Goal: Transaction & Acquisition: Purchase product/service

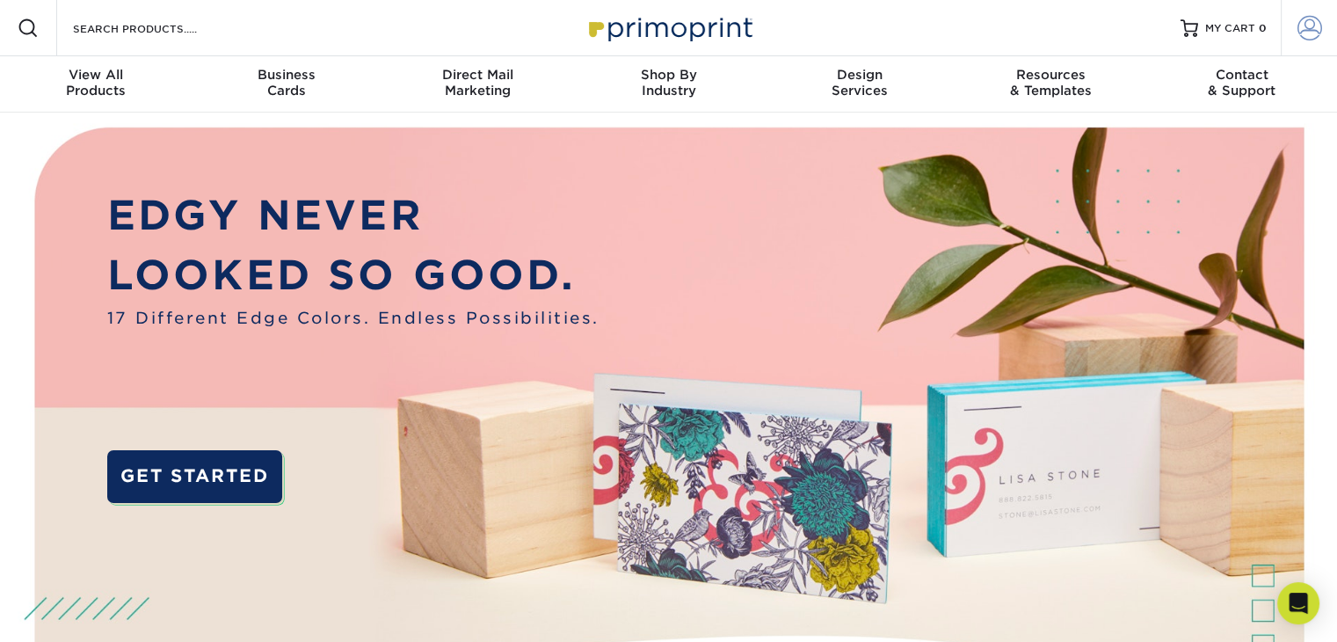
click at [1307, 27] on span at bounding box center [1310, 28] width 25 height 25
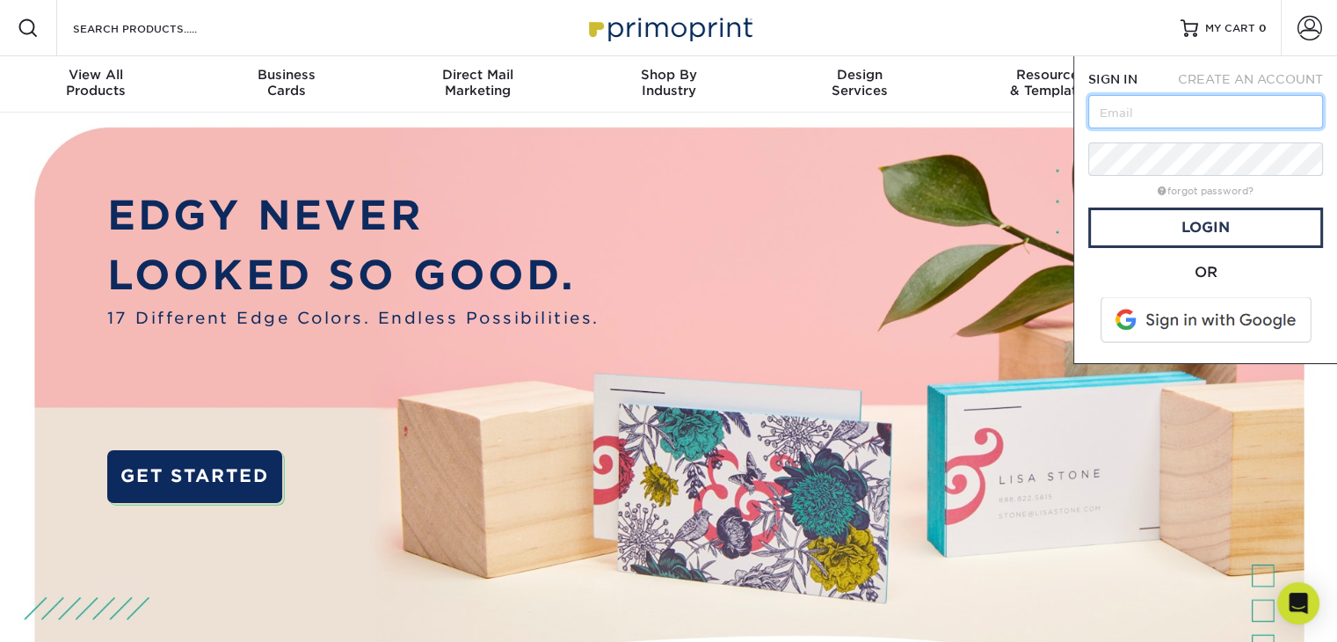
click at [1235, 117] on input "text" at bounding box center [1206, 111] width 235 height 33
type input "killian@mitsblinds.com"
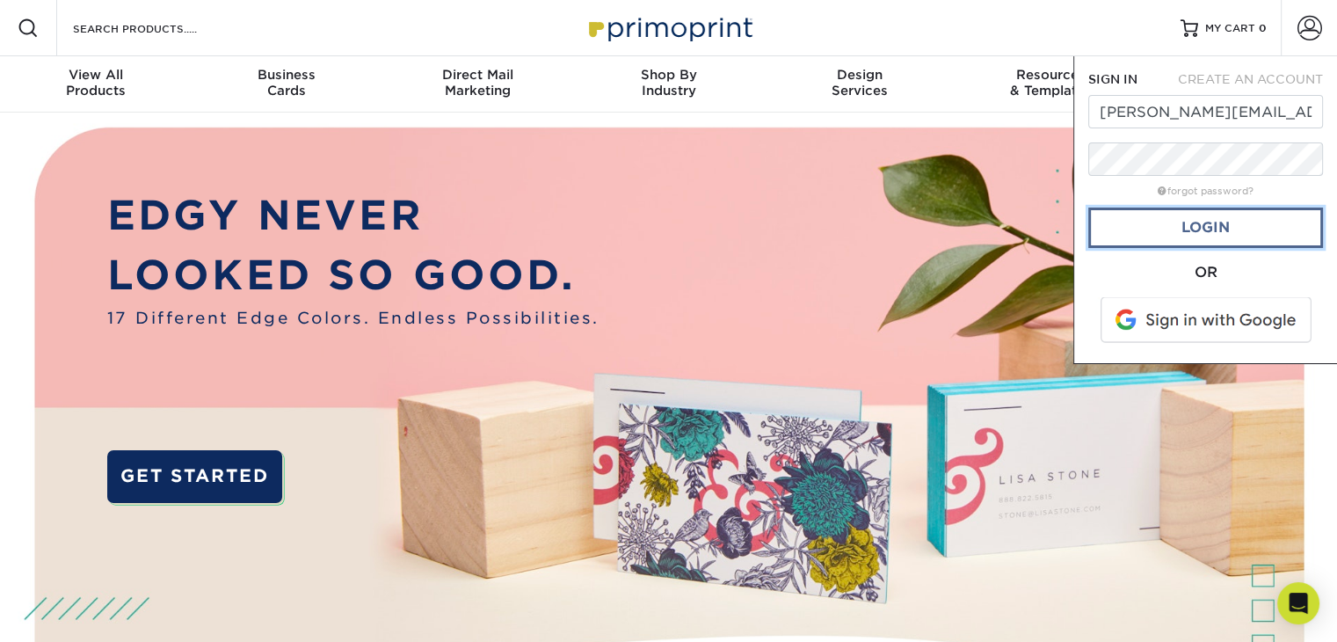
click at [1218, 222] on link "Login" at bounding box center [1206, 228] width 235 height 40
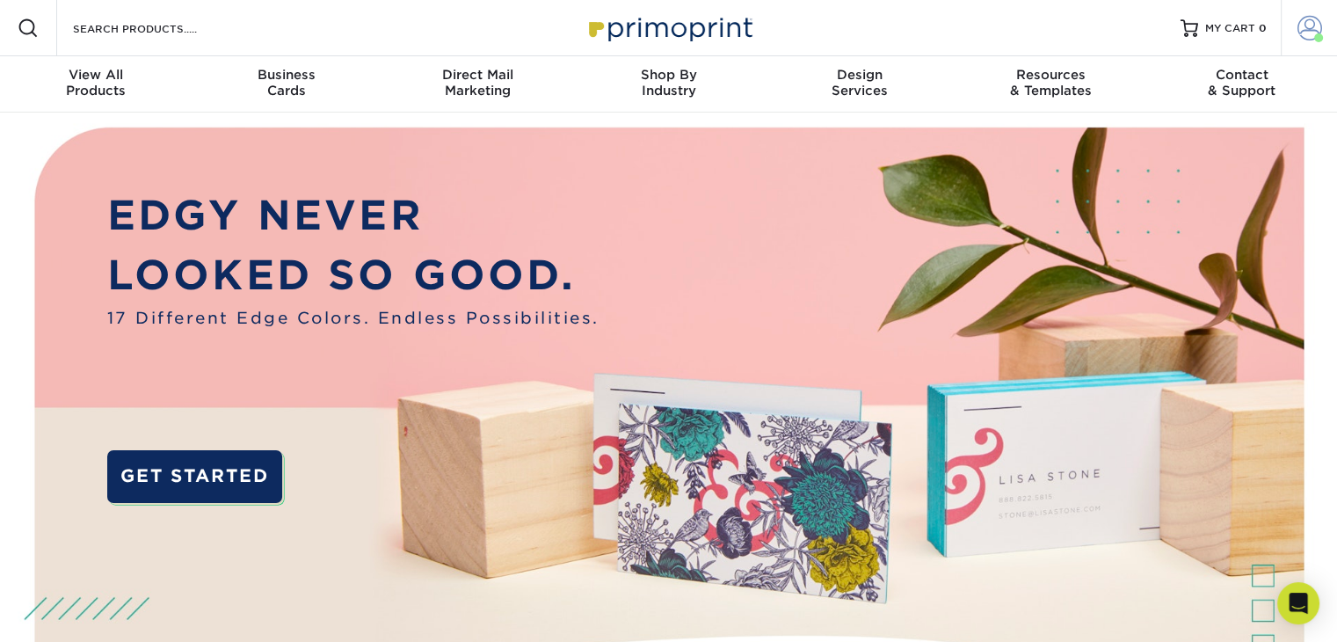
click at [1308, 23] on span at bounding box center [1310, 28] width 25 height 25
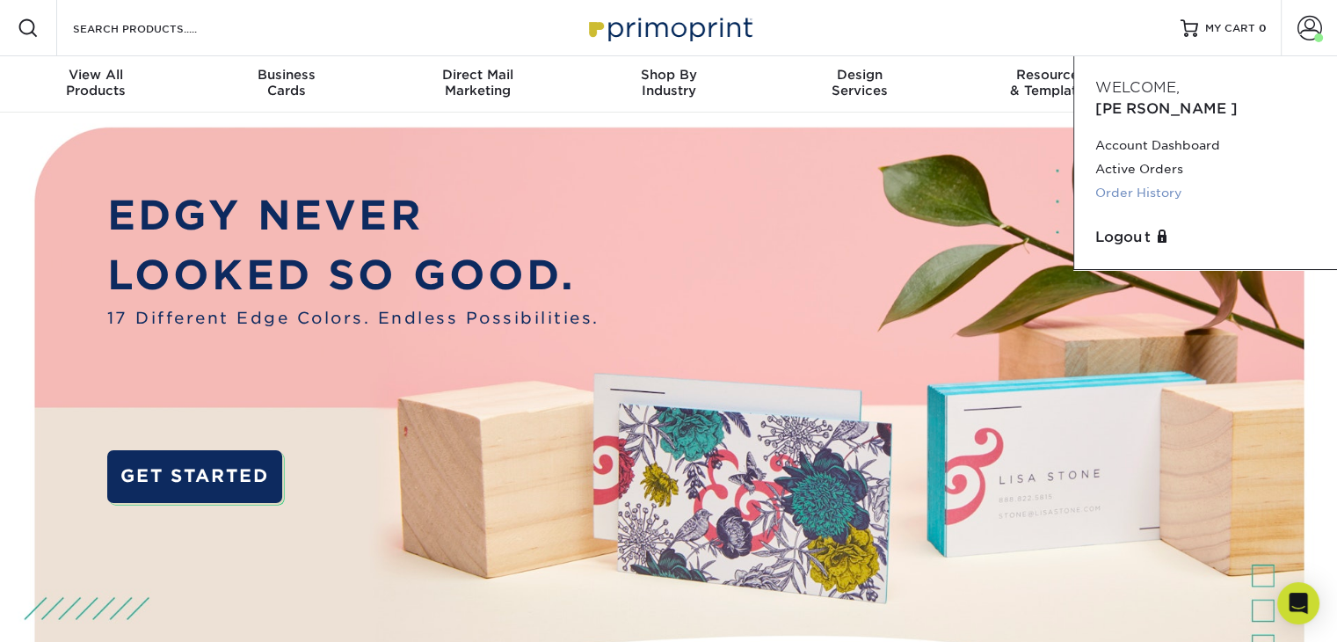
click at [1168, 181] on link "Order History" at bounding box center [1206, 193] width 221 height 24
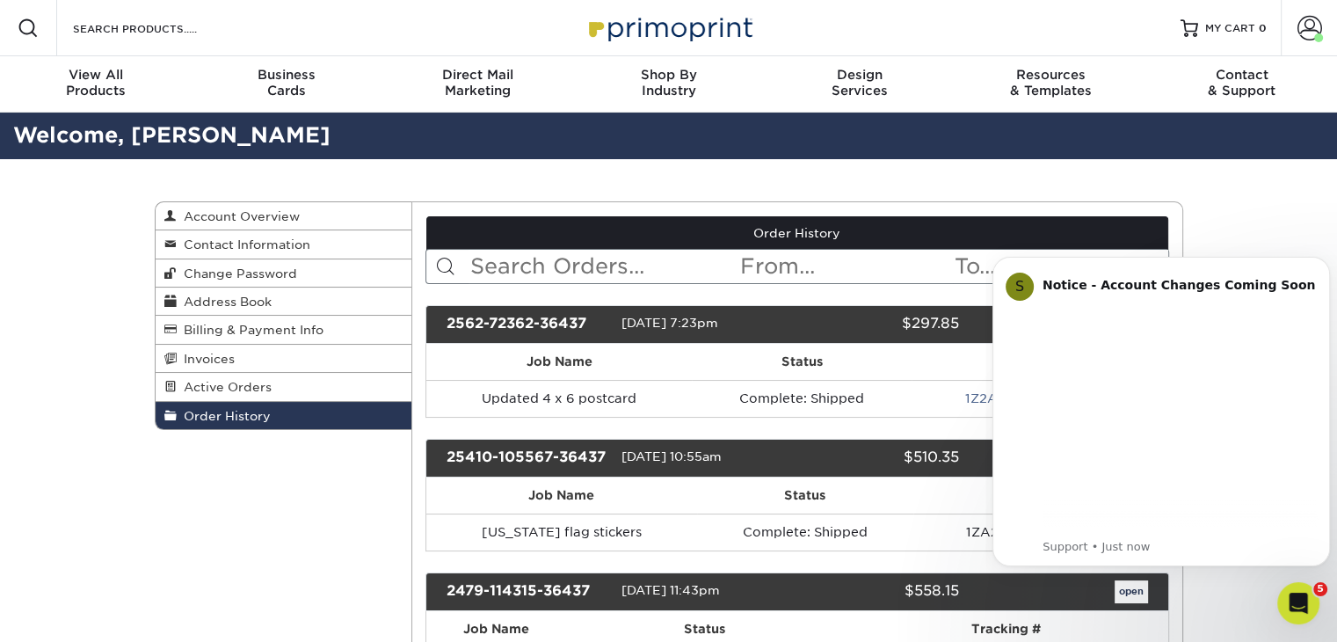
scroll to position [88, 0]
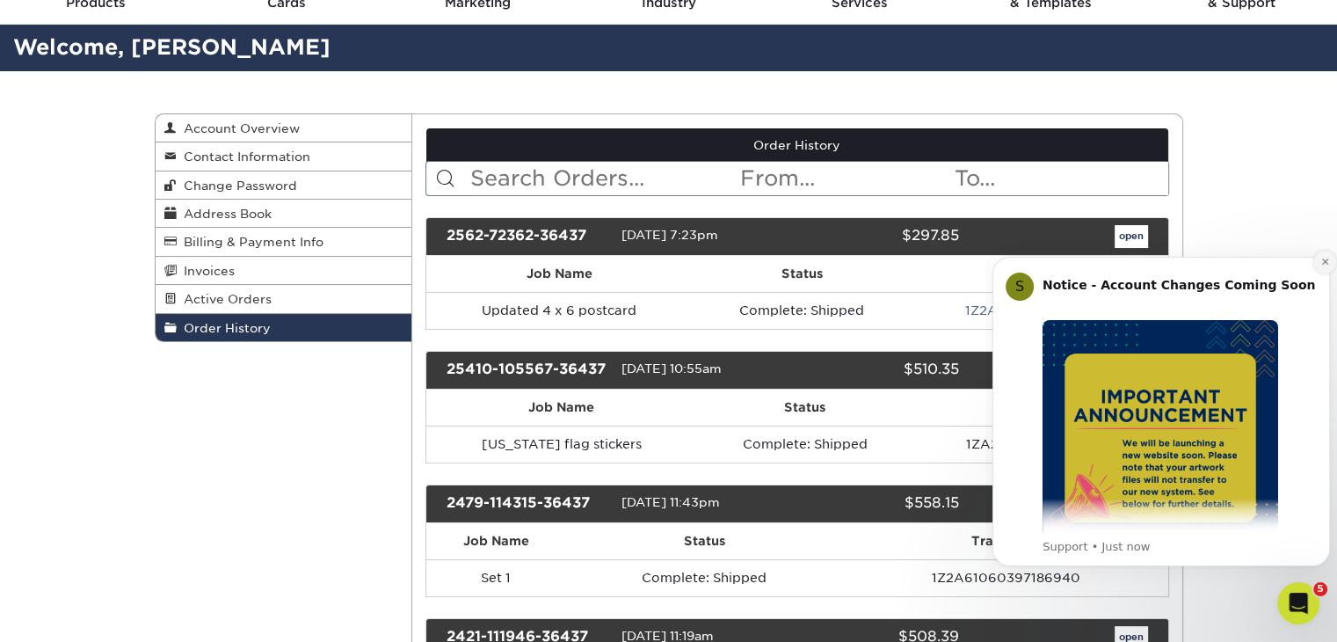
drag, startPoint x: 1322, startPoint y: 262, endPoint x: 2179, endPoint y: 499, distance: 888.5
click at [1322, 261] on icon "Dismiss notification" at bounding box center [1326, 262] width 10 height 10
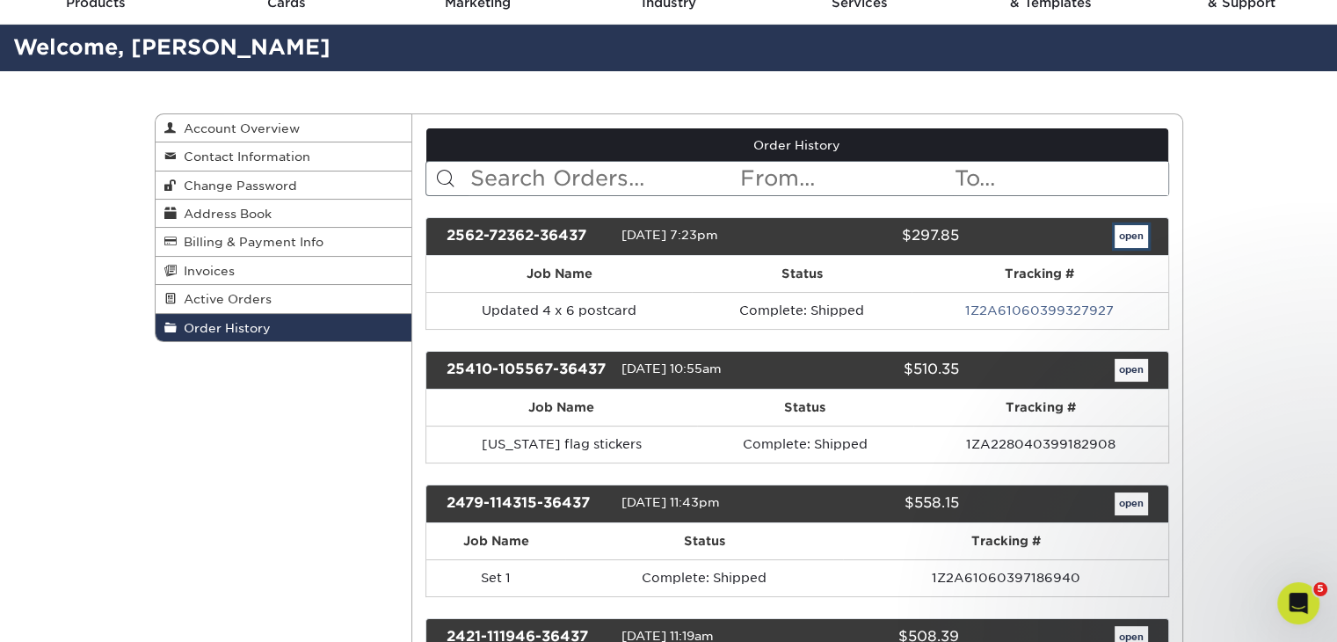
click at [1138, 237] on link "open" at bounding box center [1131, 236] width 33 height 23
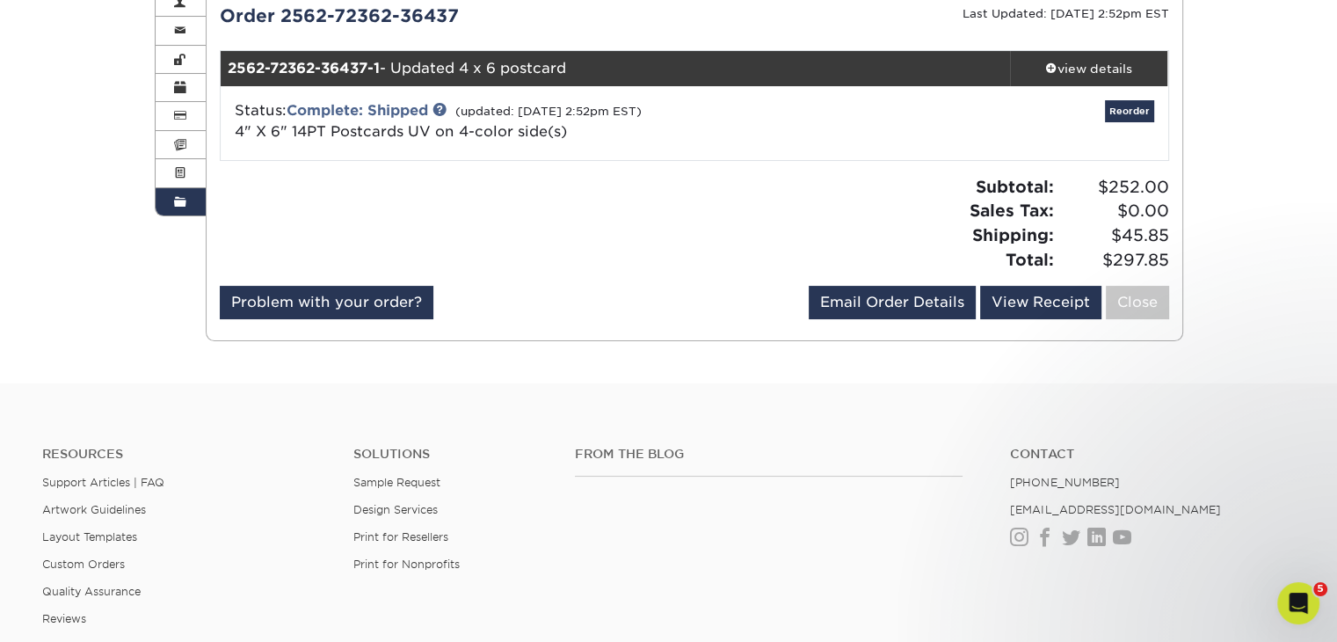
scroll to position [176, 0]
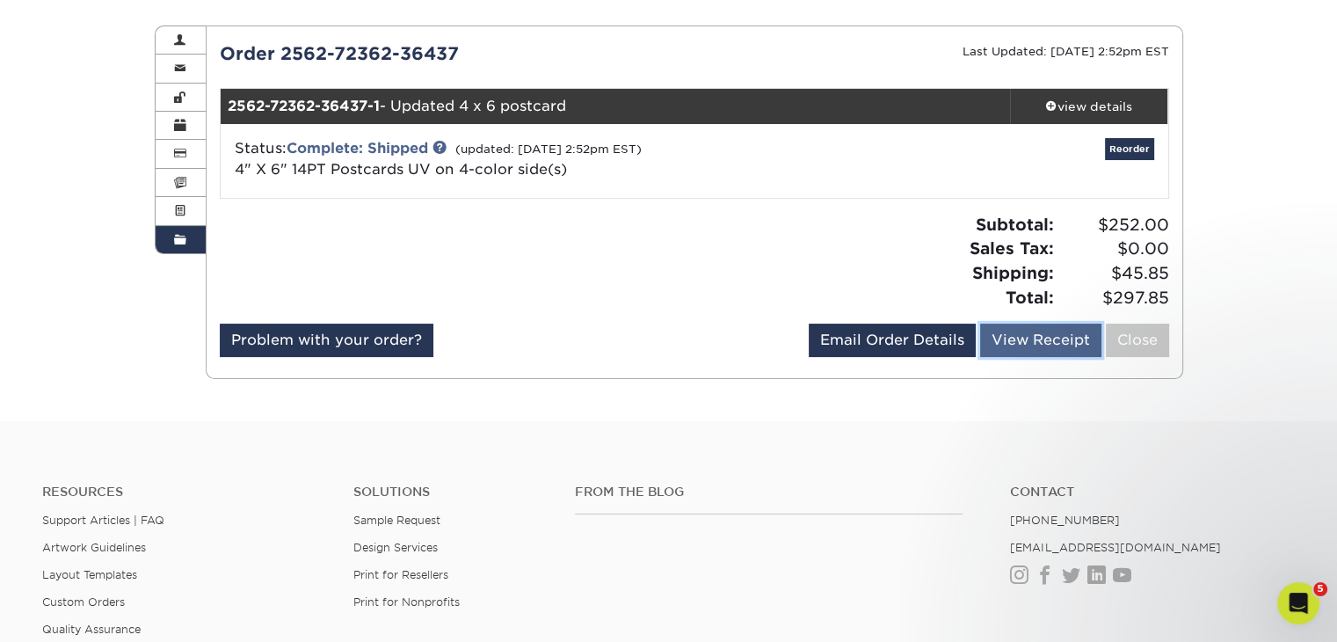
click at [999, 332] on link "View Receipt" at bounding box center [1040, 340] width 121 height 33
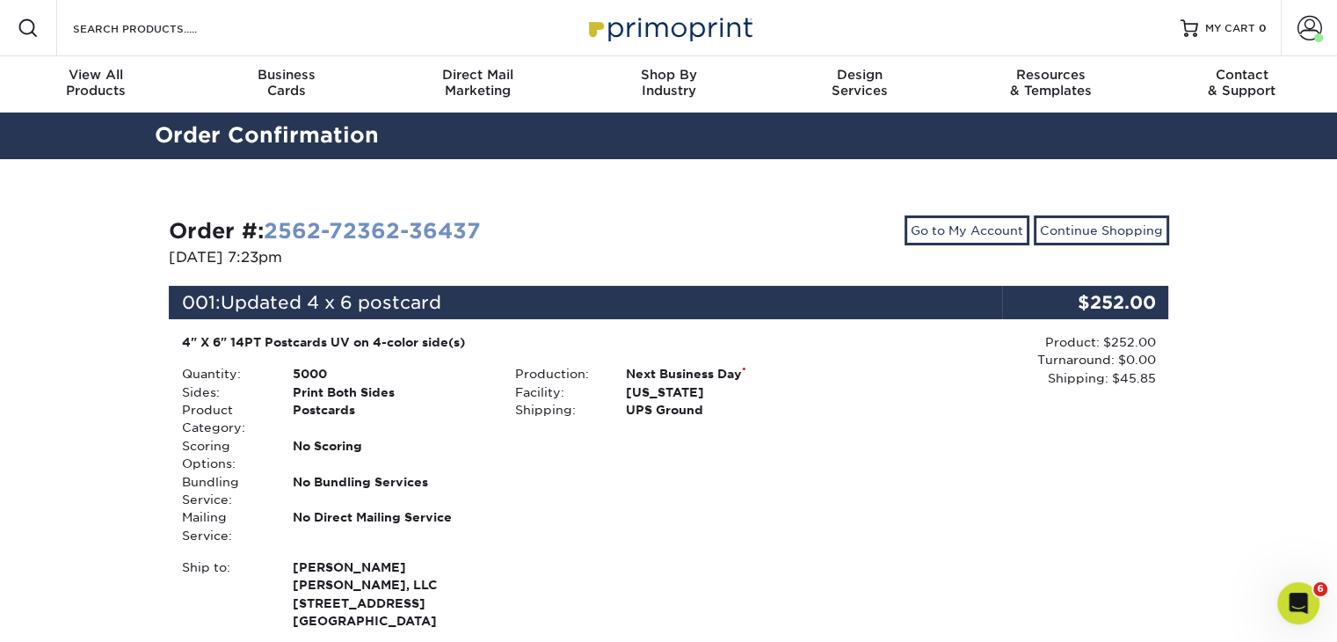
click at [337, 226] on link "2562-72362-36437" at bounding box center [372, 230] width 217 height 25
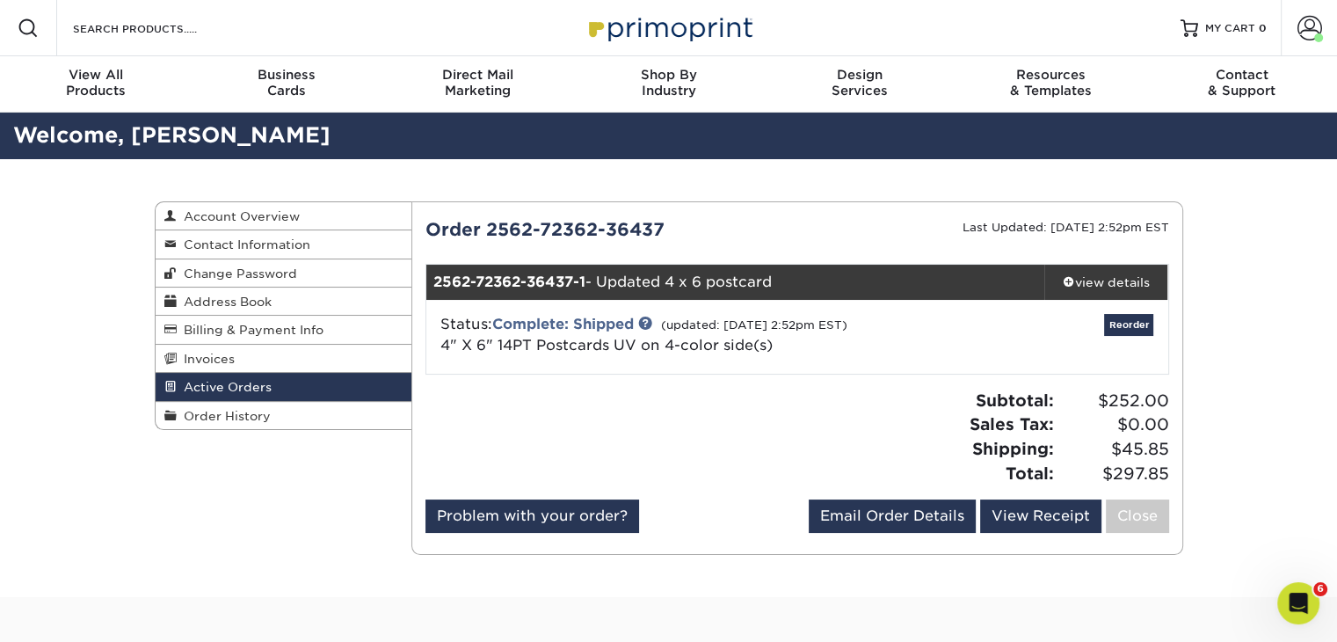
click at [497, 227] on div "Order 2562-72362-36437" at bounding box center [604, 229] width 385 height 26
click at [1092, 273] on div "view details" at bounding box center [1107, 282] width 124 height 18
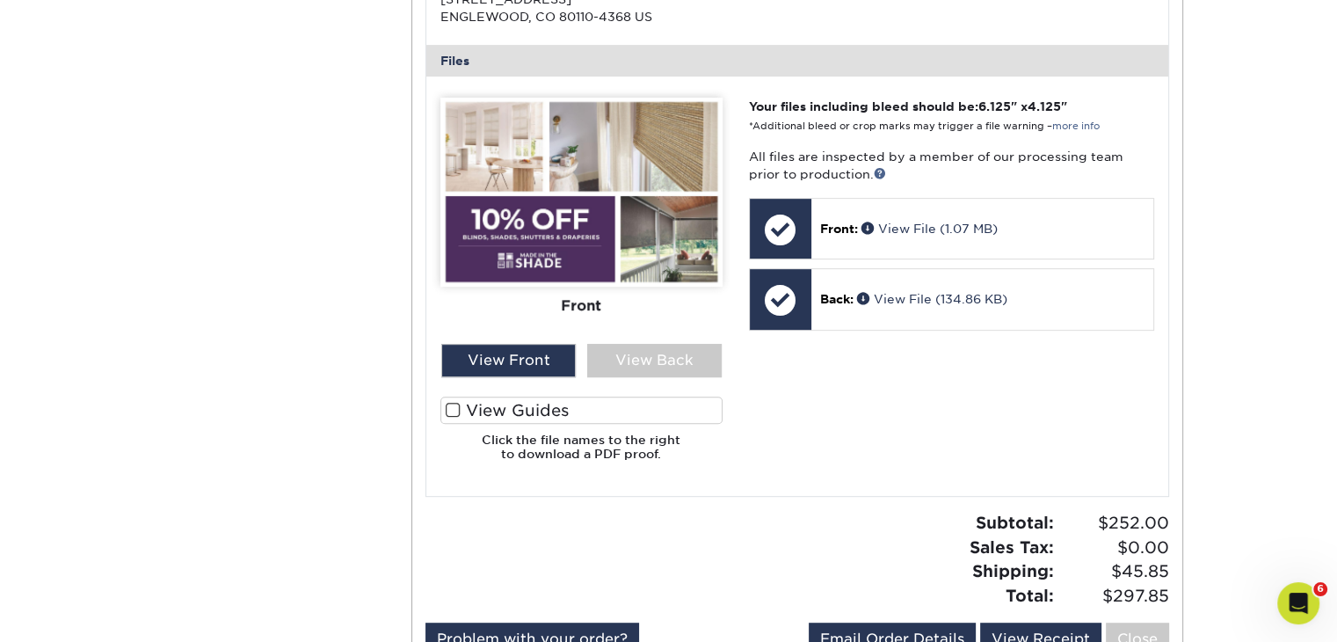
scroll to position [703, 0]
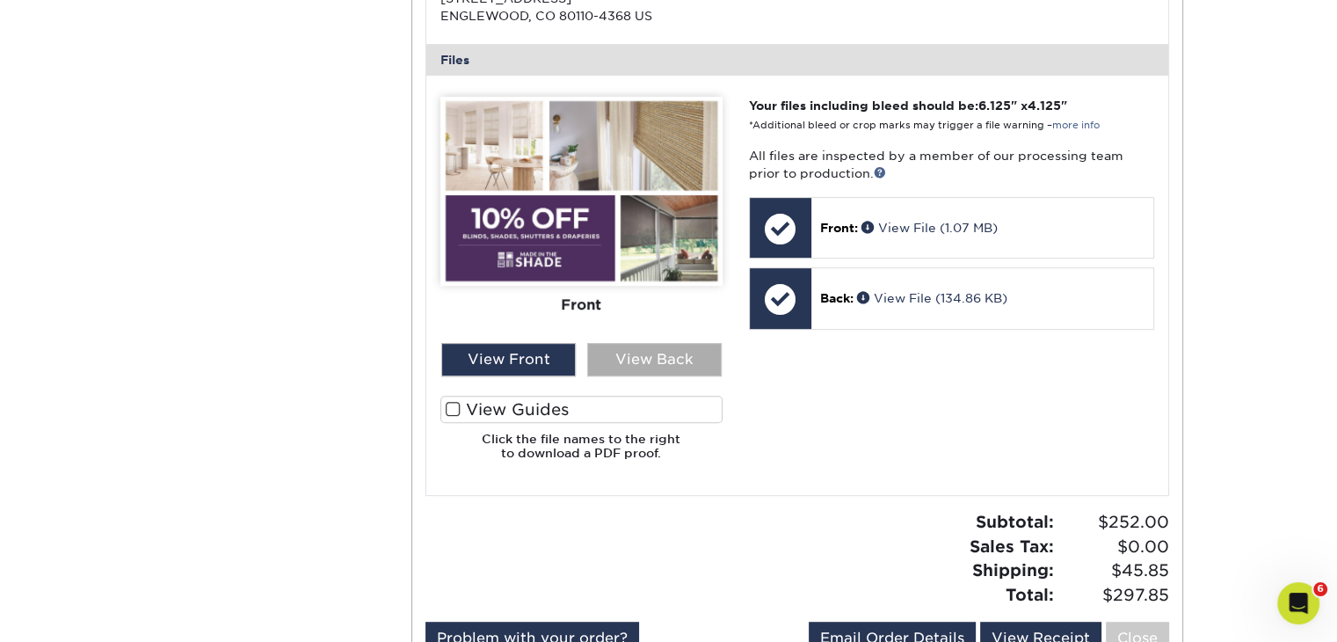
click at [664, 354] on div "View Back" at bounding box center [654, 359] width 135 height 33
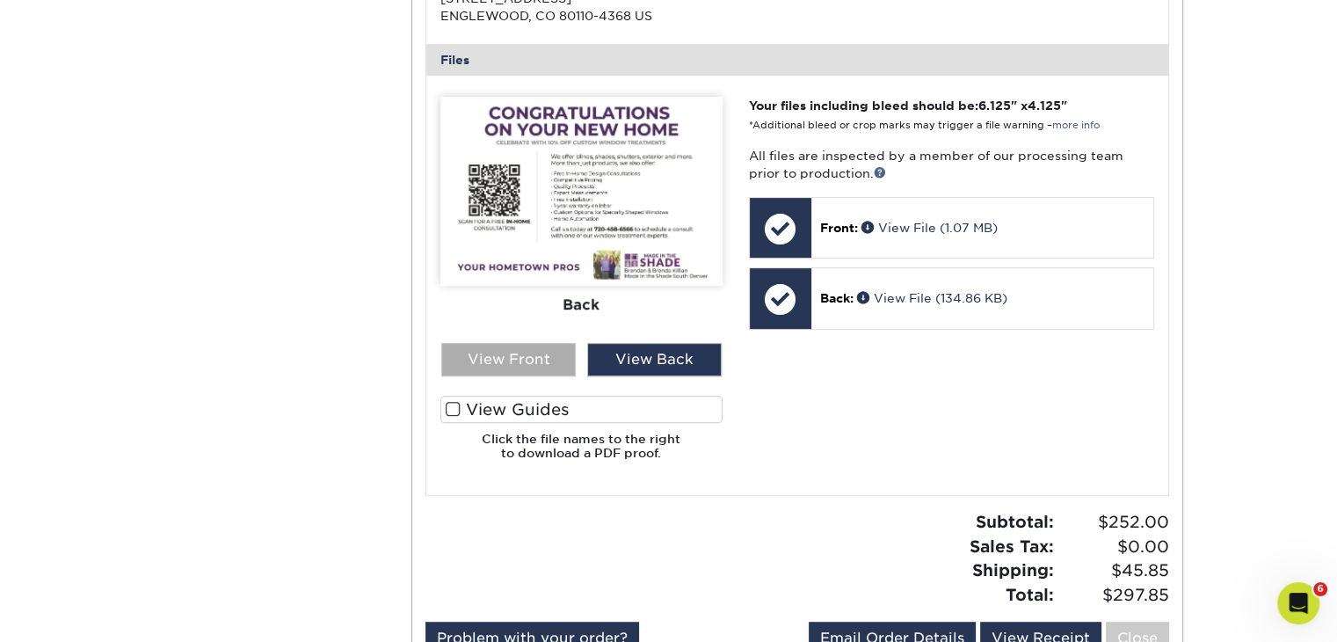
click at [529, 357] on div "View Front" at bounding box center [508, 359] width 135 height 33
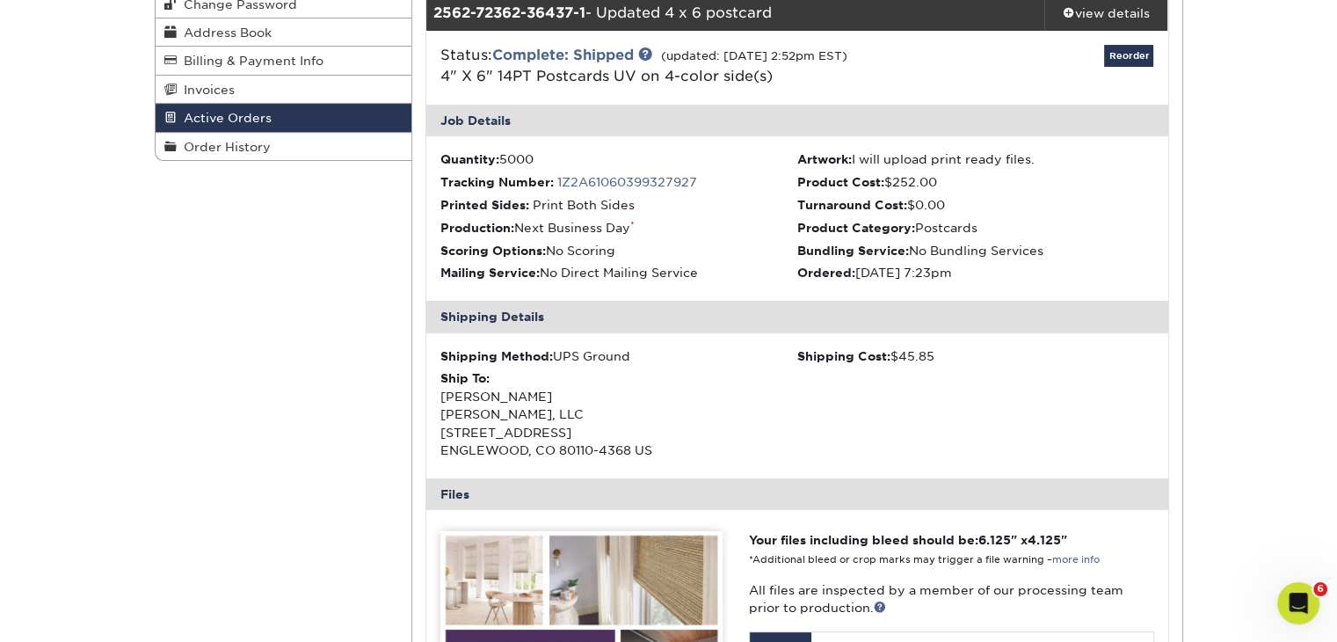
scroll to position [176, 0]
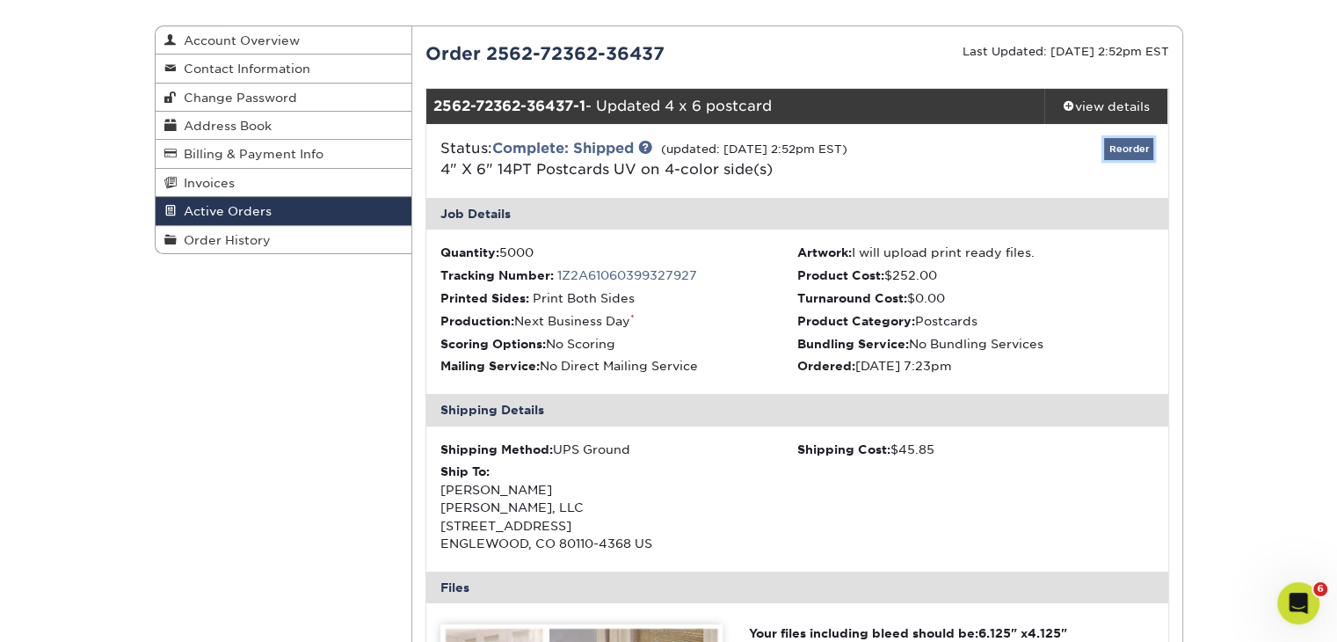
click at [1131, 149] on link "Reorder" at bounding box center [1128, 149] width 49 height 22
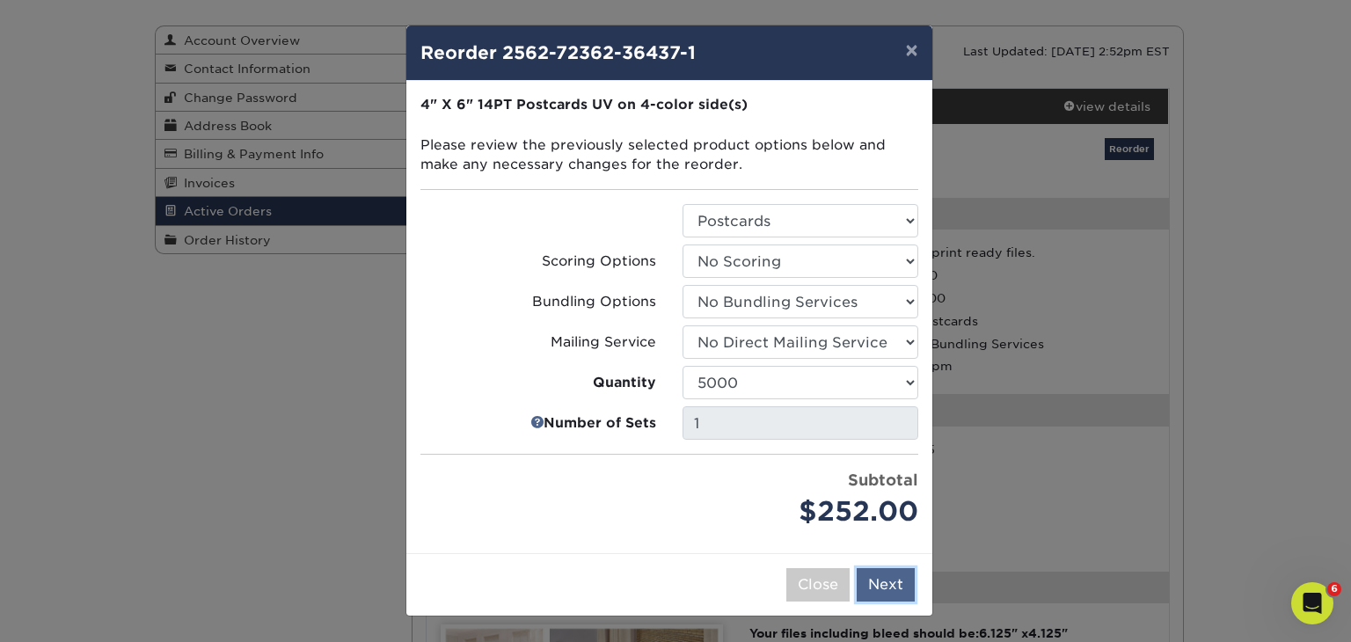
click at [883, 587] on button "Next" at bounding box center [885, 584] width 58 height 33
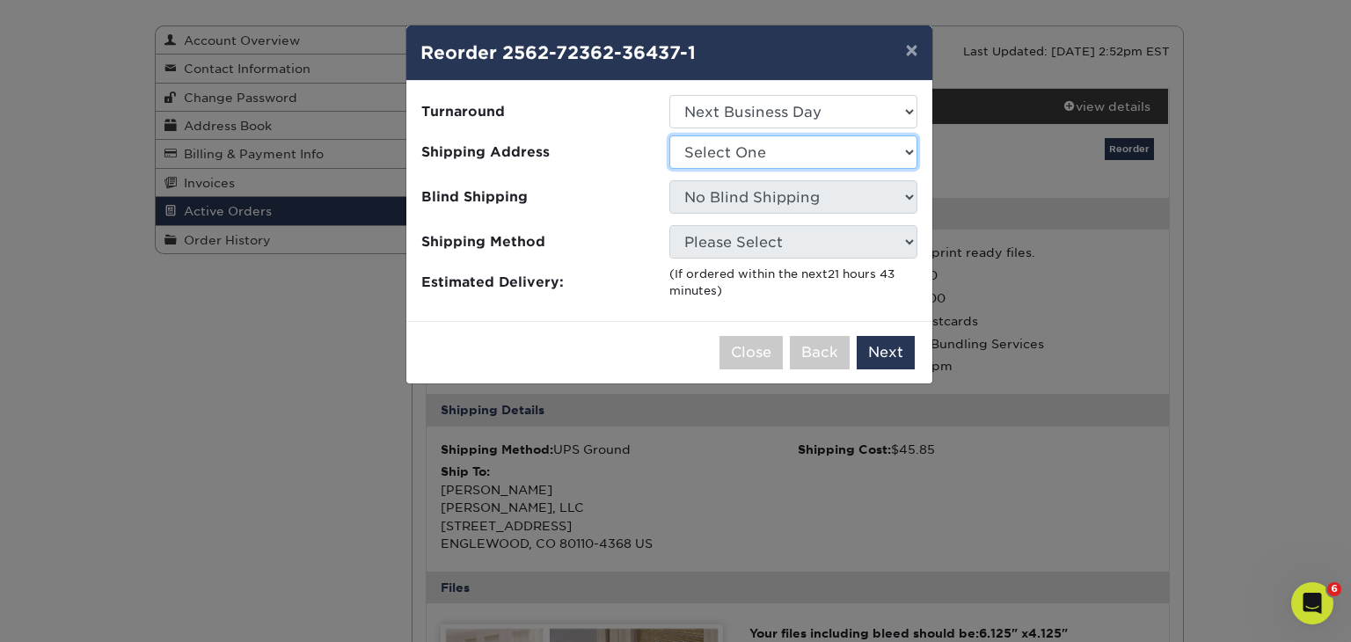
click at [898, 152] on select "Select One Killian MITS, LLC Killian MITS, LLC Tejon Street" at bounding box center [793, 151] width 248 height 33
select select "271132"
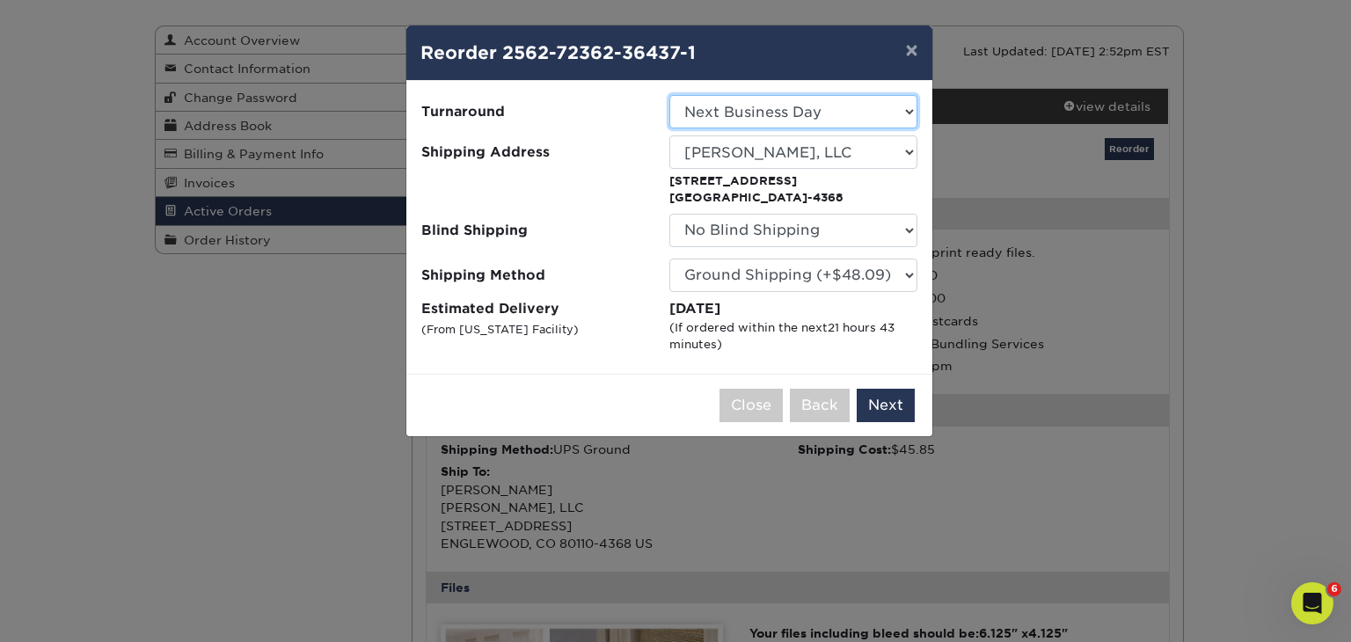
click at [849, 113] on select "Select One 2-4 Business Days 2 Day Next Business Day" at bounding box center [793, 111] width 248 height 33
select select "9b2b4132-aa2c-4247-9d1e-4a2094d06b28"
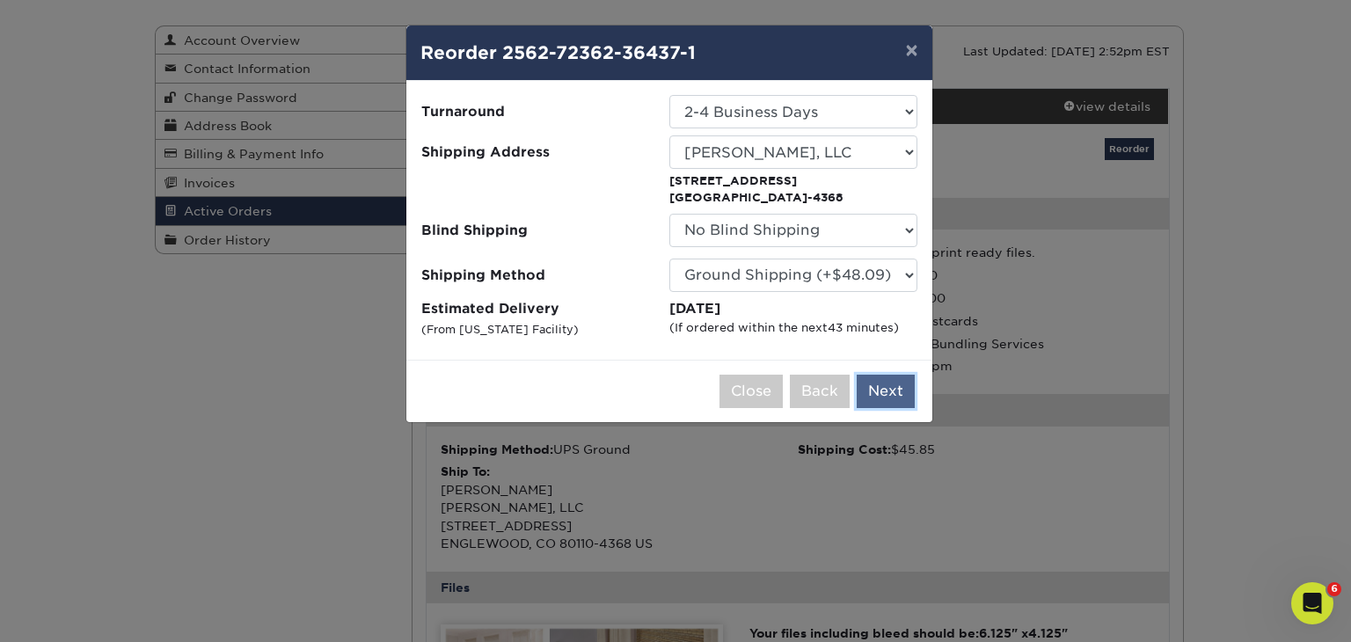
click at [885, 384] on button "Next" at bounding box center [885, 391] width 58 height 33
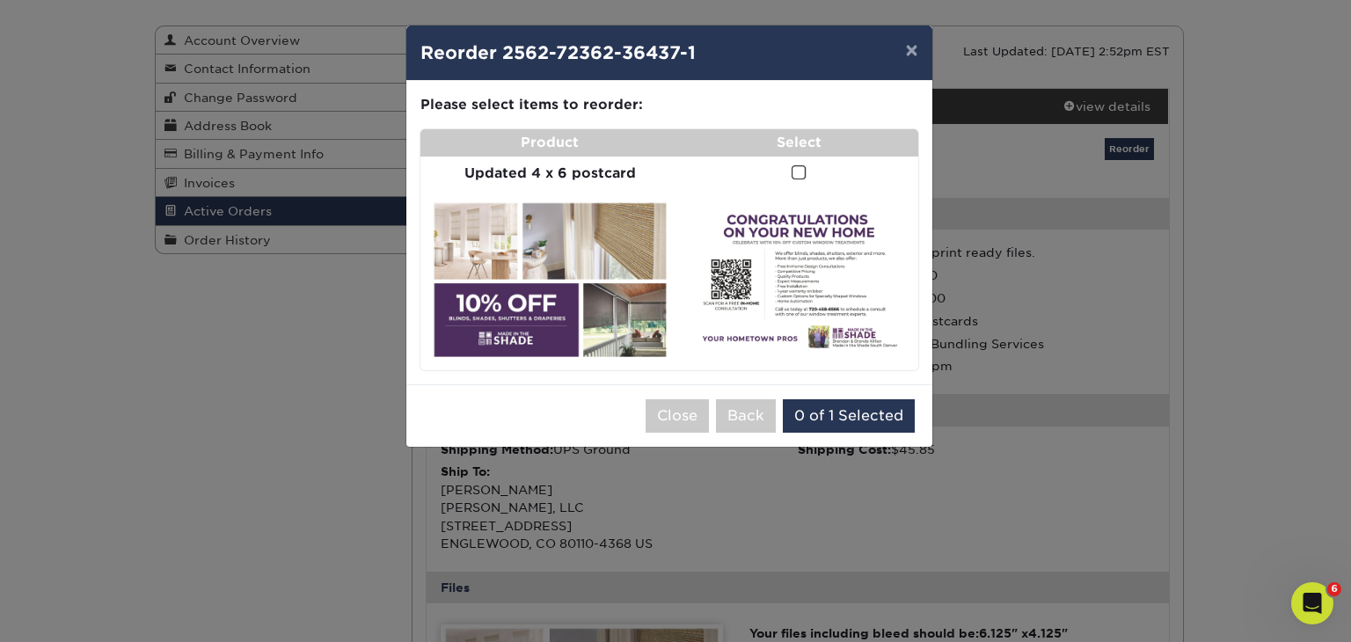
click at [798, 173] on span at bounding box center [798, 172] width 15 height 17
click at [0, 0] on input "checkbox" at bounding box center [0, 0] width 0 height 0
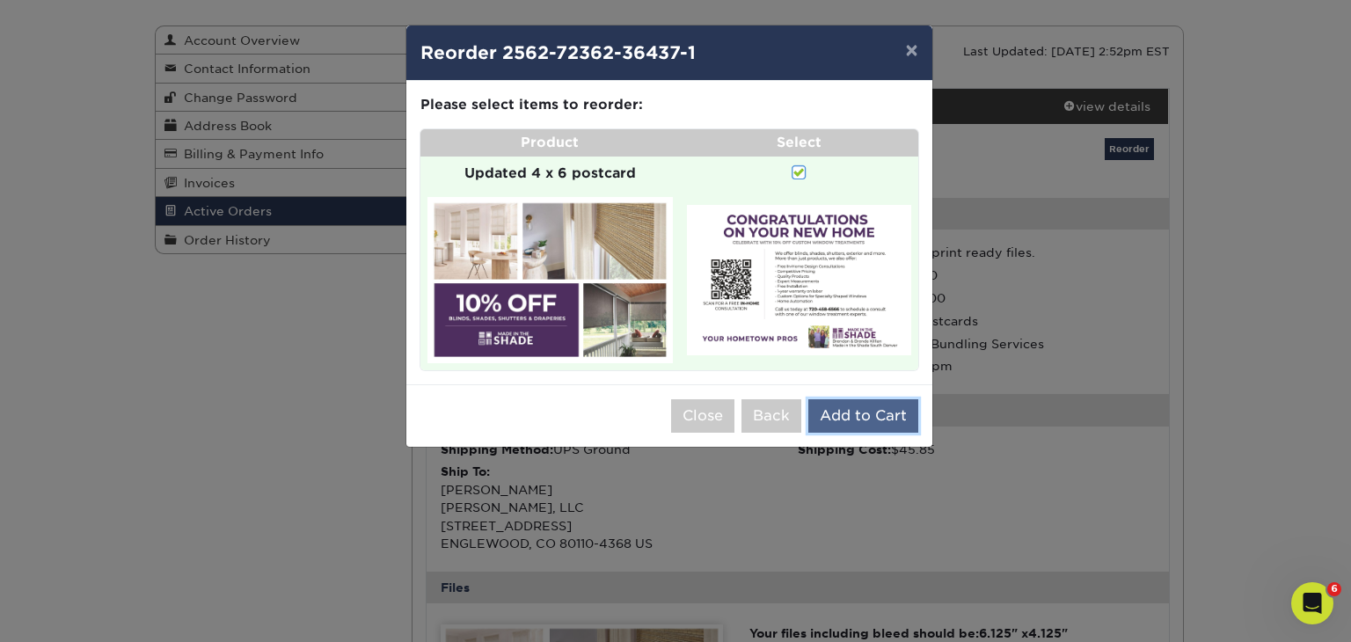
click at [851, 412] on button "Add to Cart" at bounding box center [863, 415] width 110 height 33
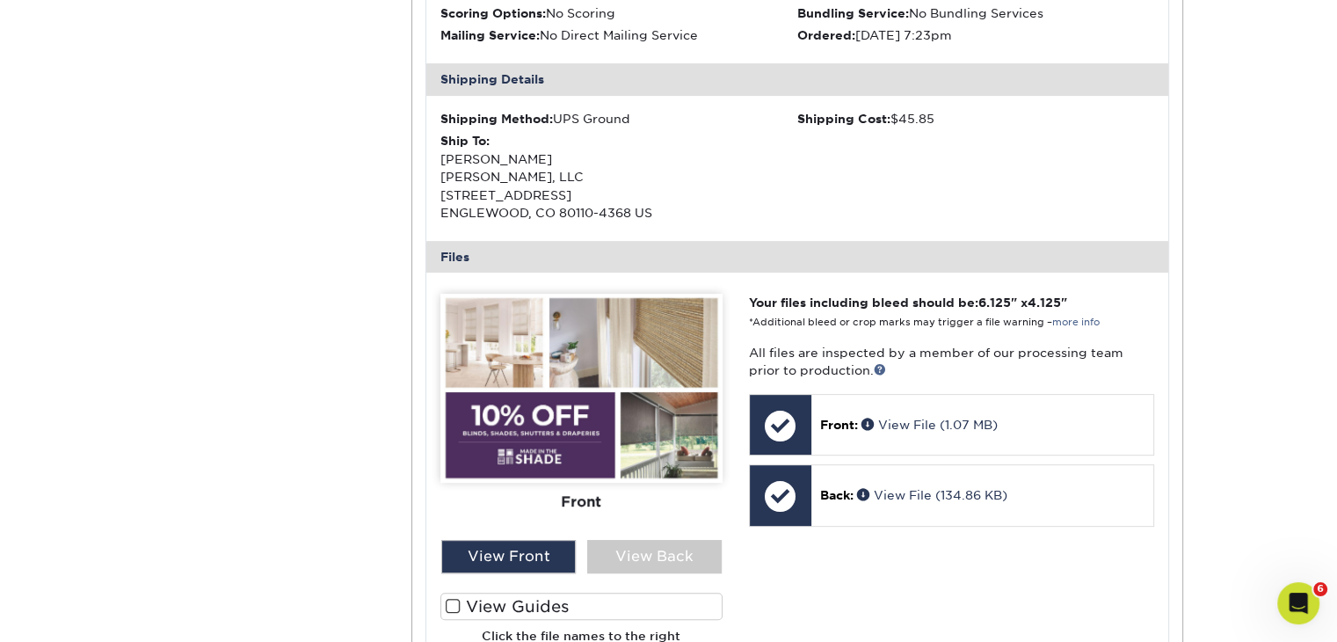
scroll to position [616, 0]
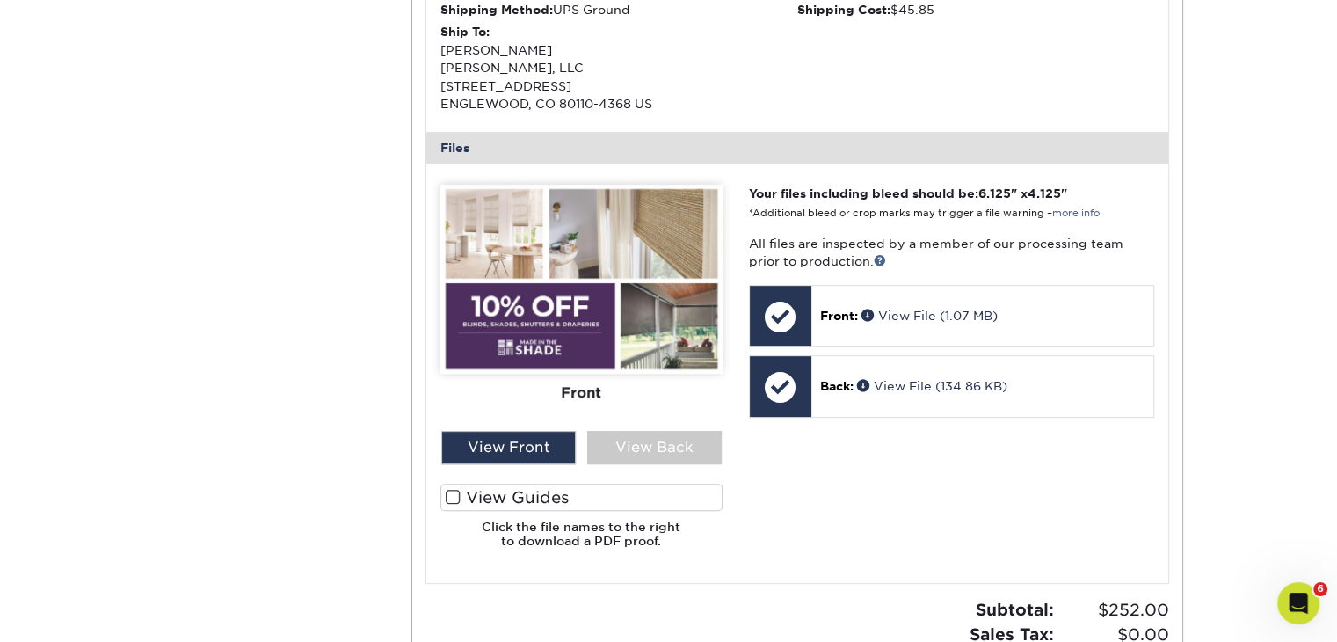
click at [451, 493] on span at bounding box center [453, 497] width 15 height 17
click at [0, 0] on input "View Guides" at bounding box center [0, 0] width 0 height 0
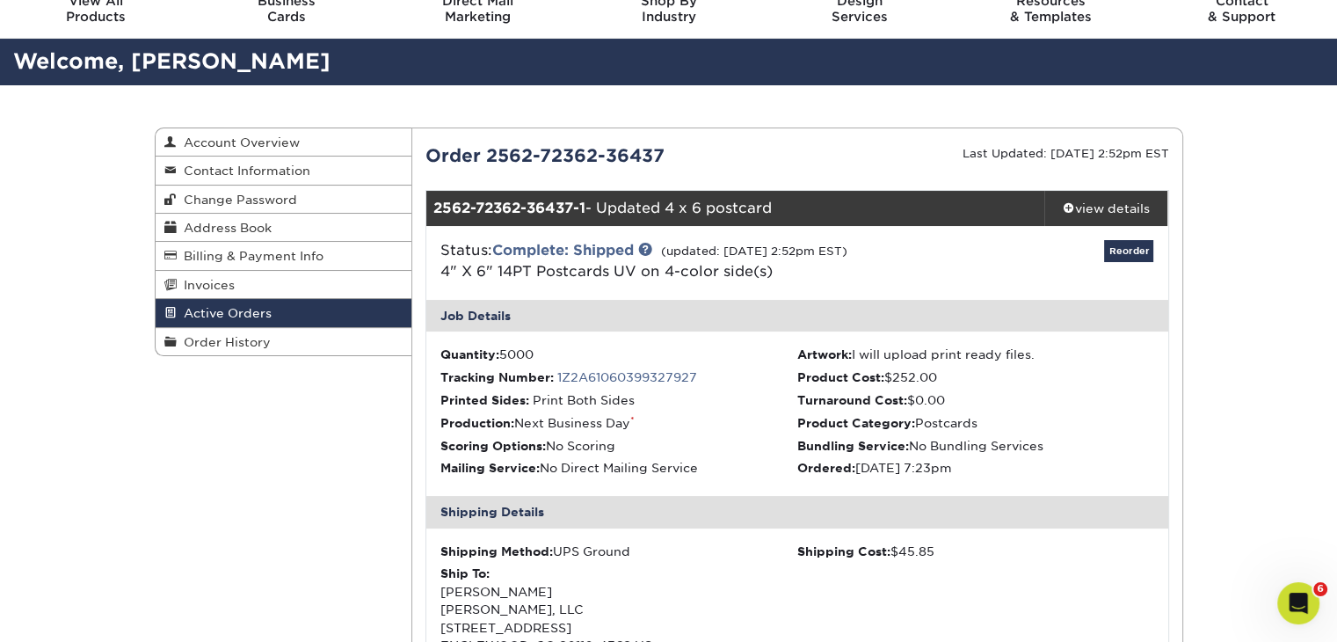
scroll to position [0, 0]
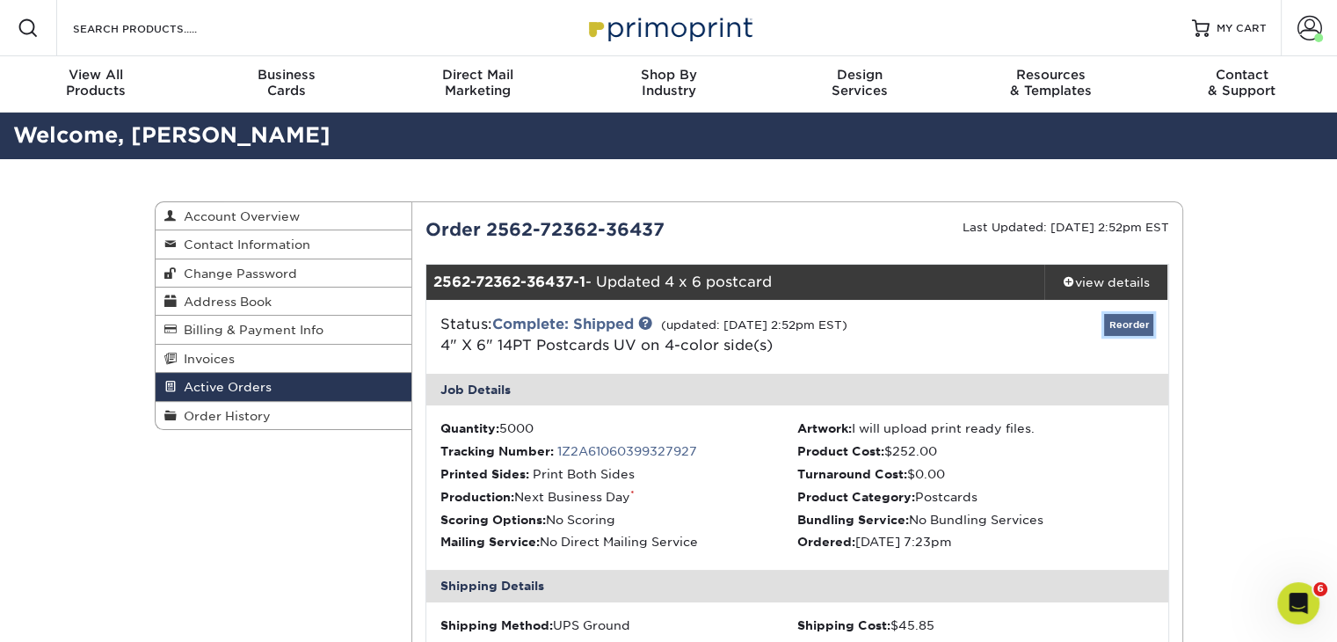
click at [1133, 330] on link "Reorder" at bounding box center [1128, 325] width 49 height 22
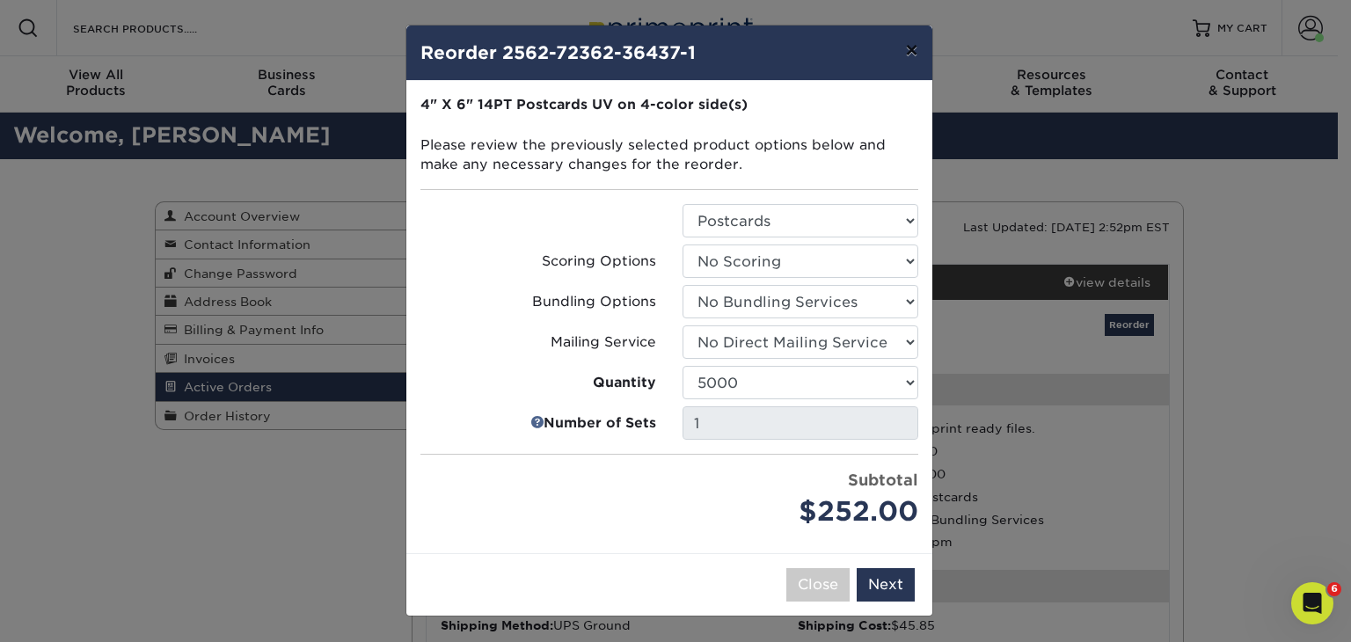
click at [911, 46] on button "×" at bounding box center [911, 49] width 40 height 49
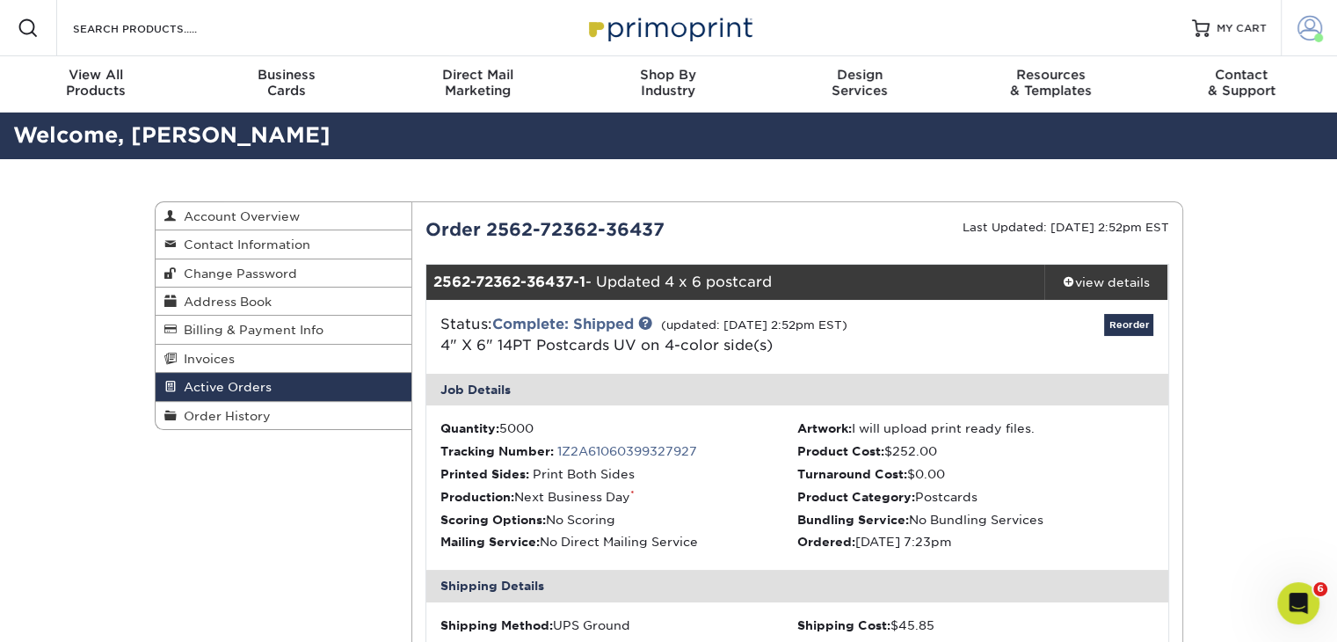
click at [1304, 29] on span at bounding box center [1310, 28] width 25 height 25
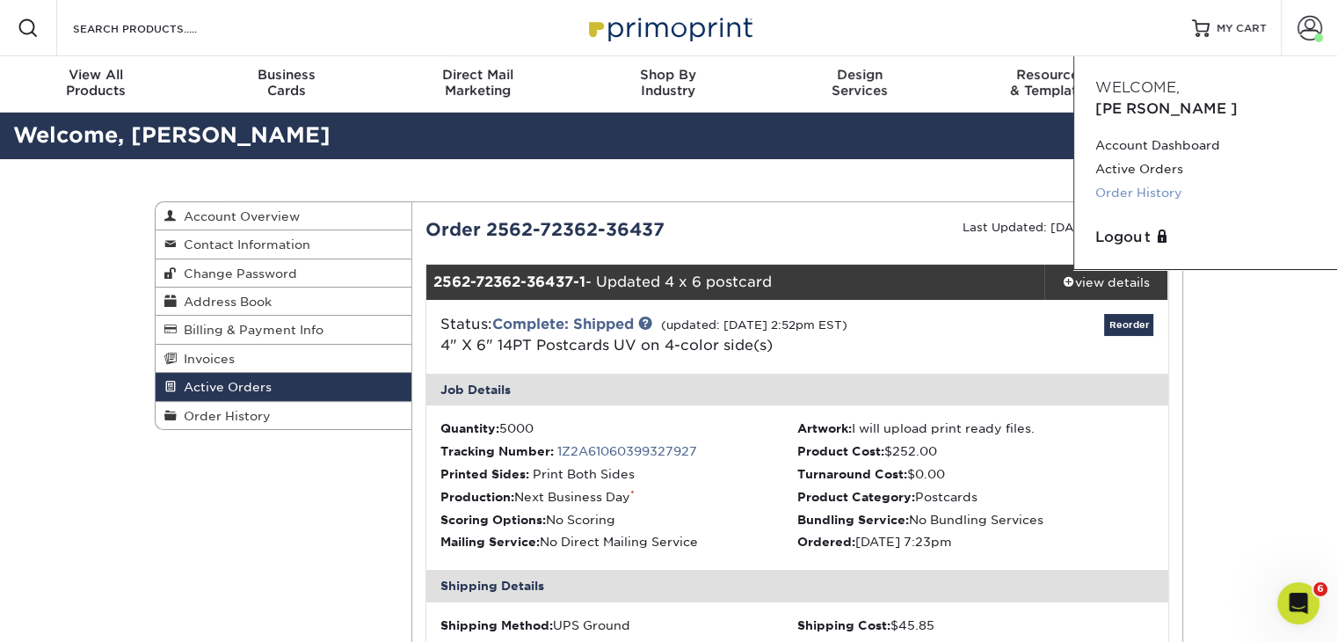
click at [1147, 181] on link "Order History" at bounding box center [1206, 193] width 221 height 24
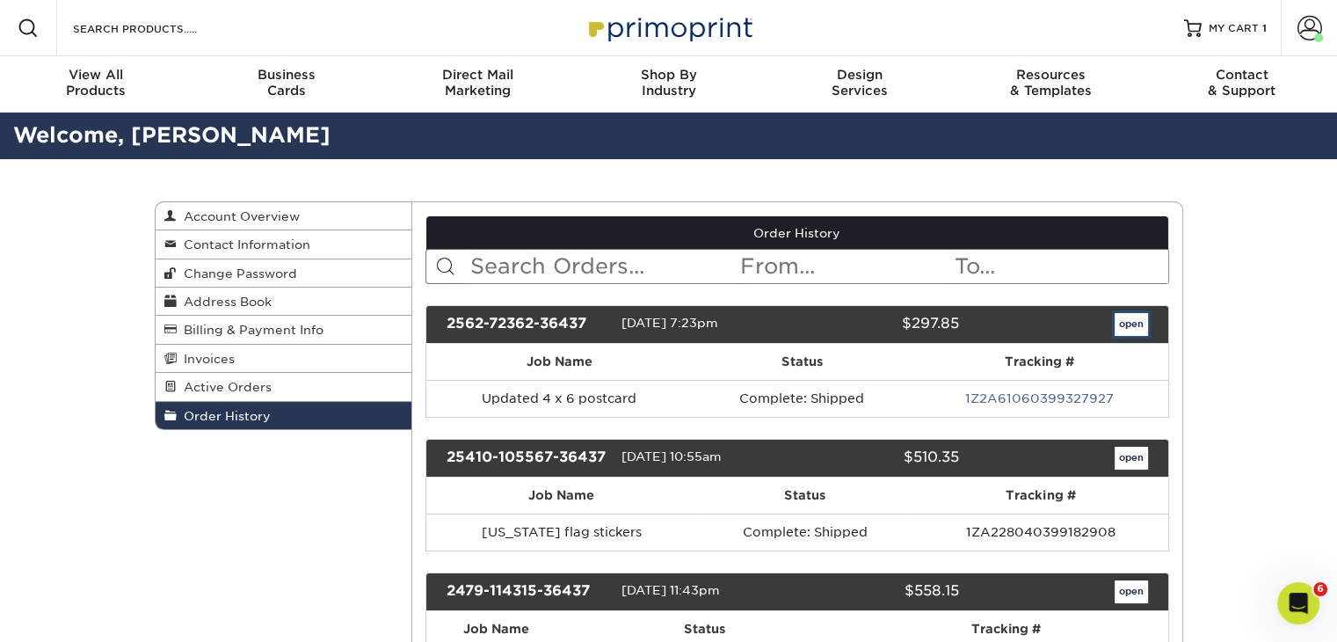
click at [1122, 315] on link "open" at bounding box center [1131, 324] width 33 height 23
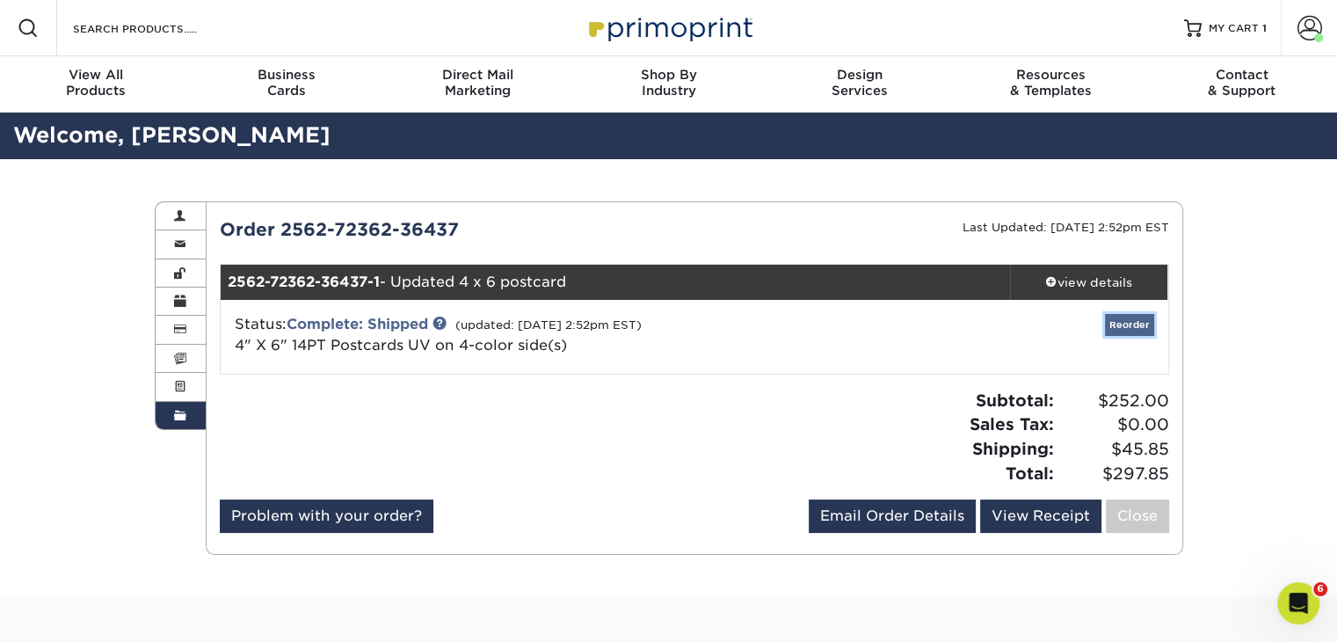
click at [1137, 324] on link "Reorder" at bounding box center [1129, 325] width 49 height 22
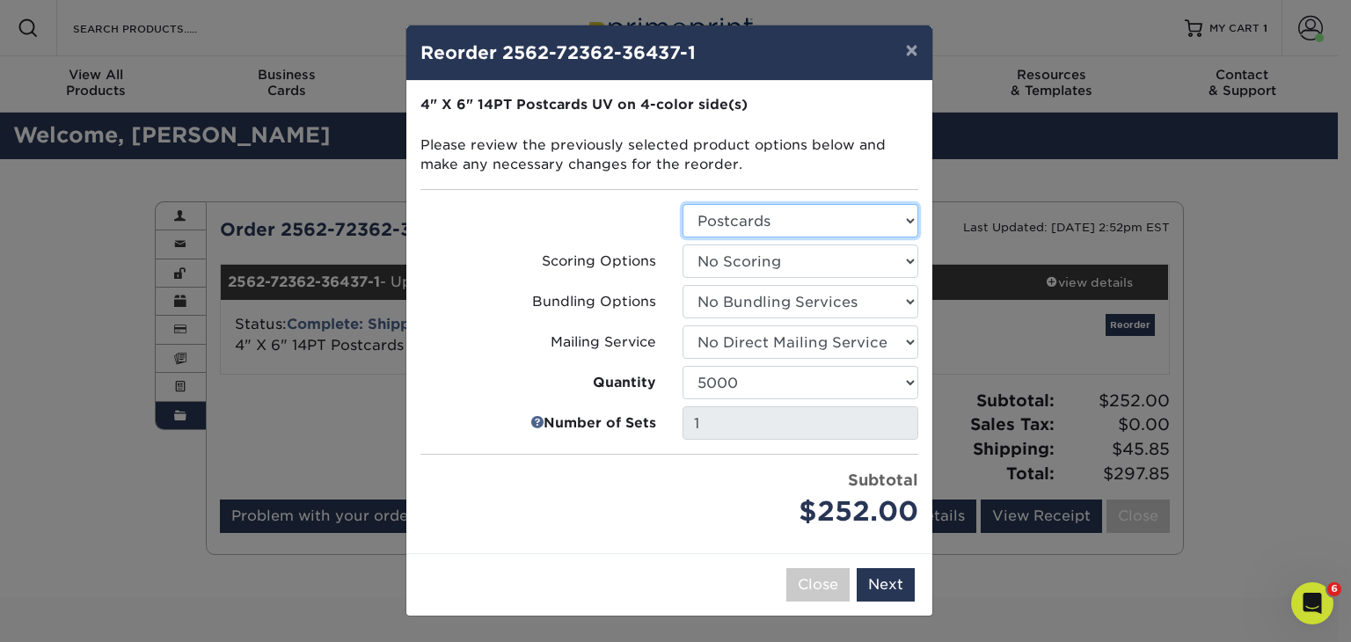
click at [900, 215] on select "Select Option Postcards" at bounding box center [800, 220] width 236 height 33
click at [887, 260] on select "Select Option No Scoring One Score" at bounding box center [800, 260] width 236 height 33
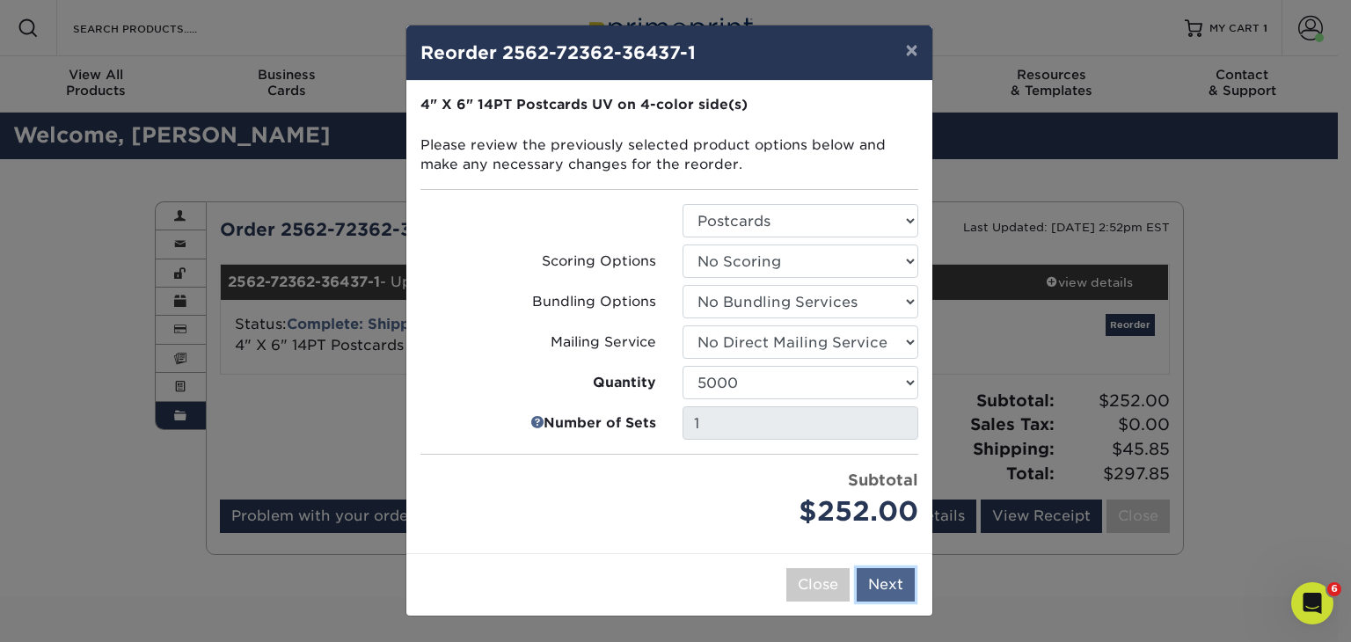
click at [879, 580] on button "Next" at bounding box center [885, 584] width 58 height 33
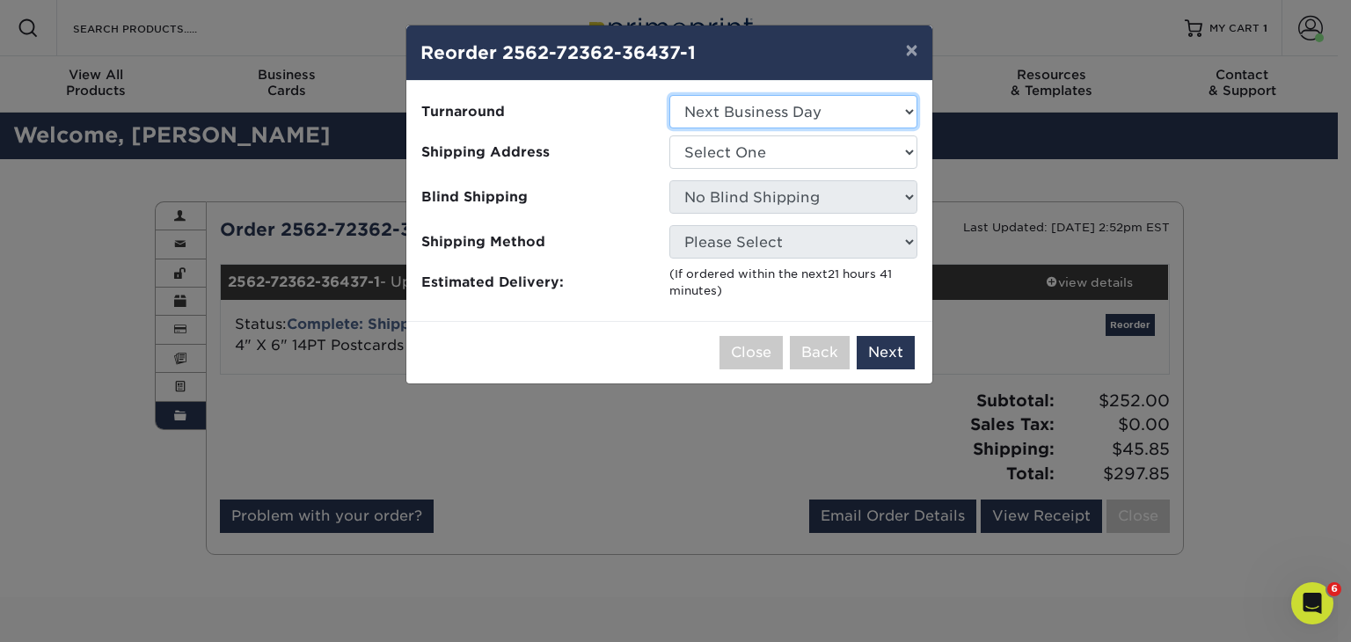
click at [850, 108] on select "Select One 2-4 Business Days 2 Day Next Business Day" at bounding box center [793, 111] width 248 height 33
select select "9b2b4132-aa2c-4247-9d1e-4a2094d06b28"
click at [669, 95] on select "Select One 2-4 Business Days 2 Day Next Business Day" at bounding box center [793, 111] width 248 height 33
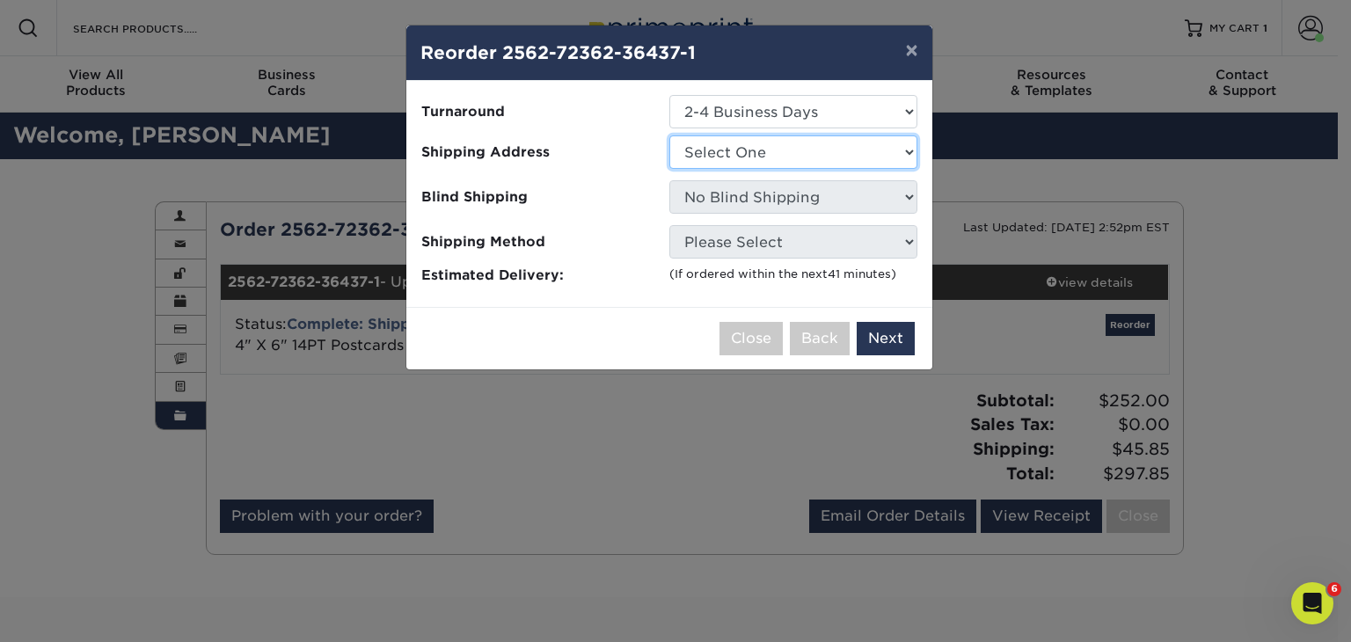
click at [830, 156] on select "Select One Killian MITS, LLC Killian MITS, LLC Tejon Street" at bounding box center [793, 151] width 248 height 33
select select "271132"
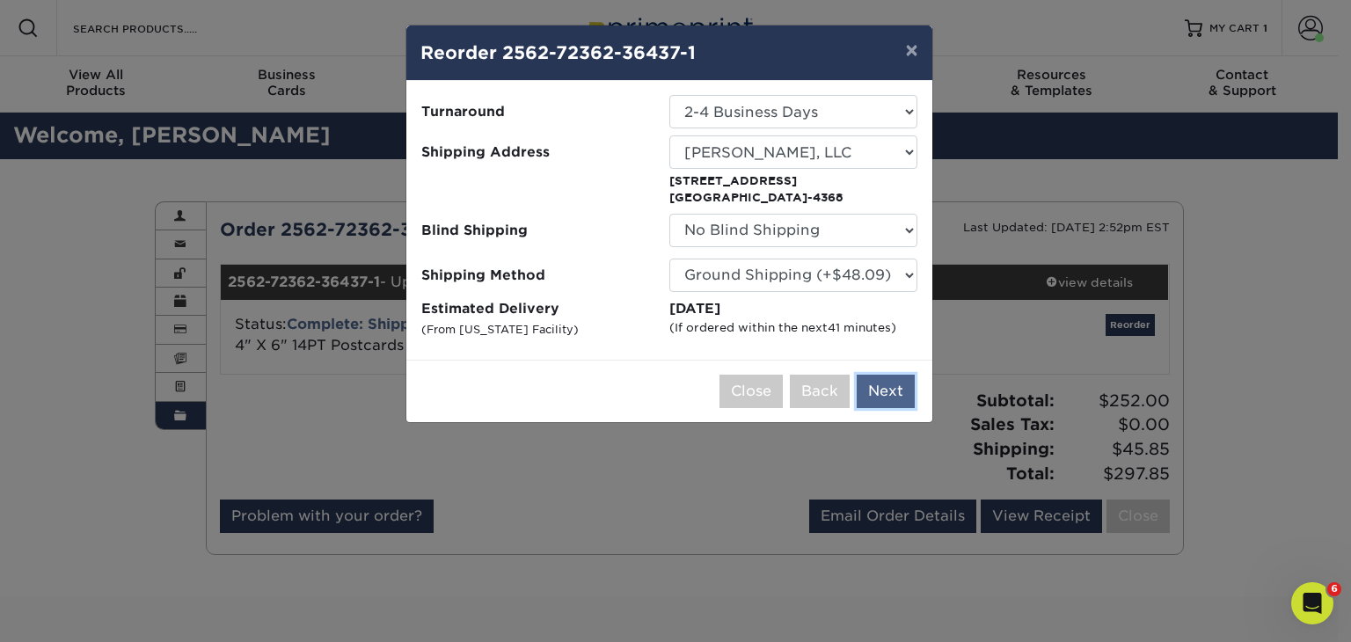
click at [883, 390] on button "Next" at bounding box center [885, 391] width 58 height 33
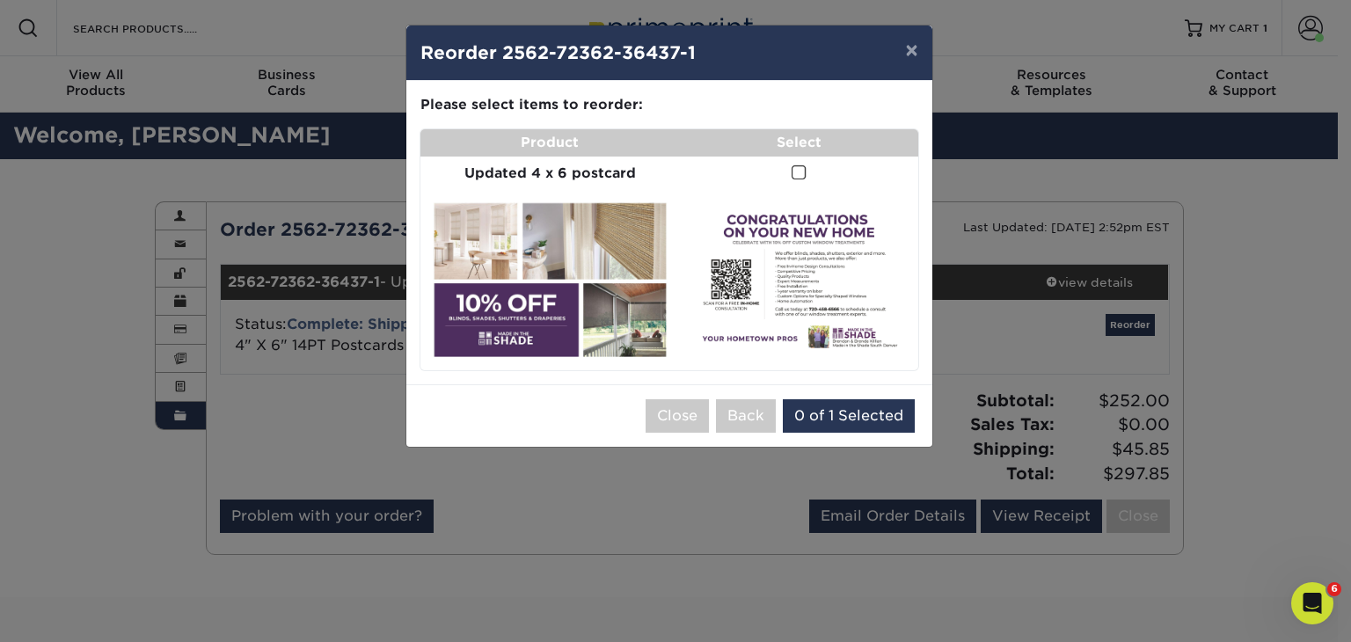
click at [798, 164] on span at bounding box center [798, 172] width 15 height 17
click at [0, 0] on input "checkbox" at bounding box center [0, 0] width 0 height 0
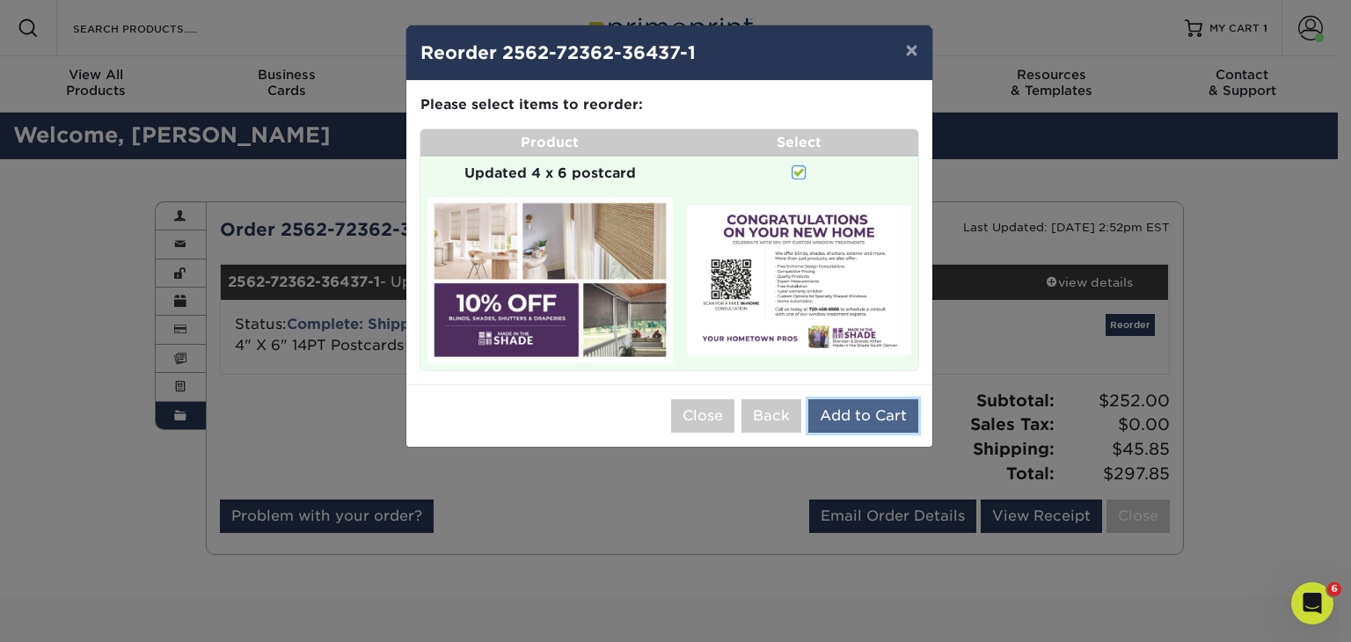
click at [838, 413] on button "Add to Cart" at bounding box center [863, 415] width 110 height 33
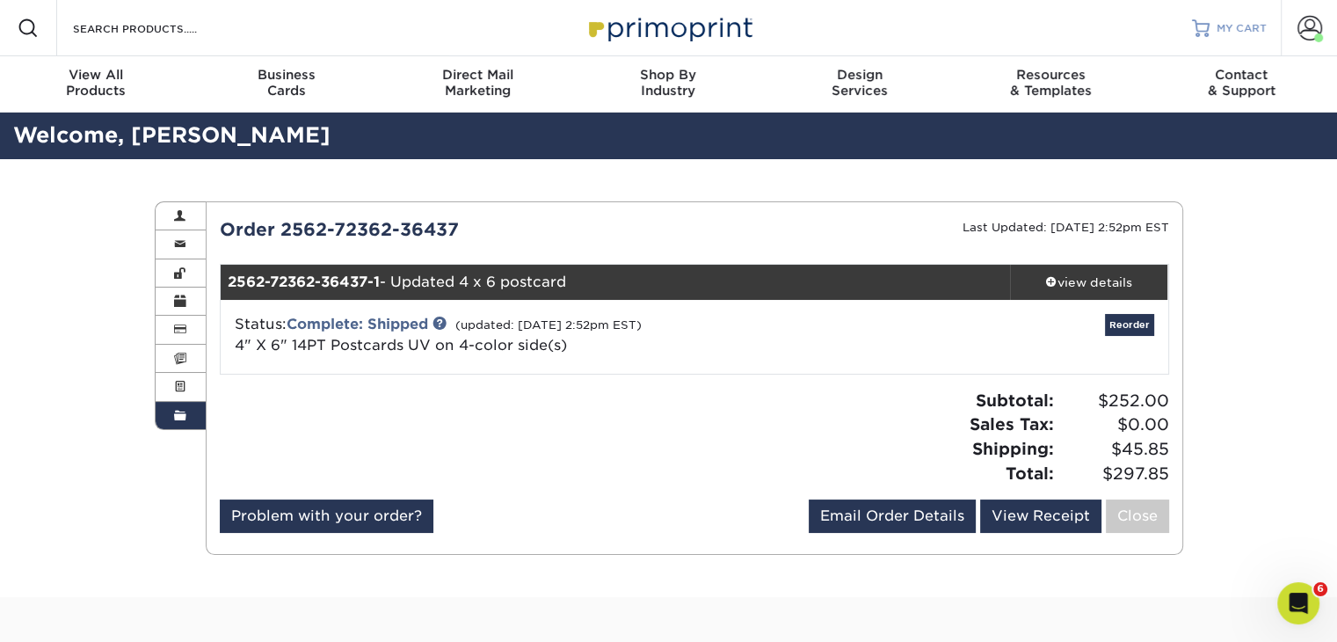
click at [1235, 26] on span "MY CART" at bounding box center [1242, 28] width 50 height 15
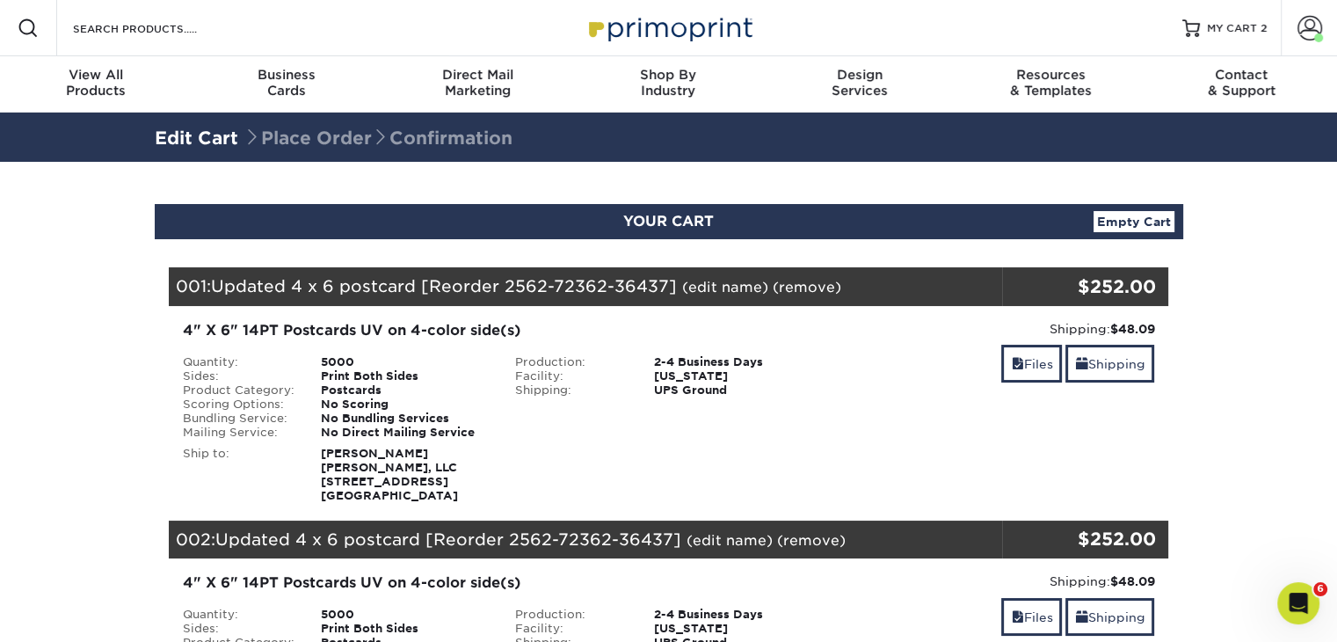
click at [1110, 215] on link "Empty Cart" at bounding box center [1134, 221] width 81 height 21
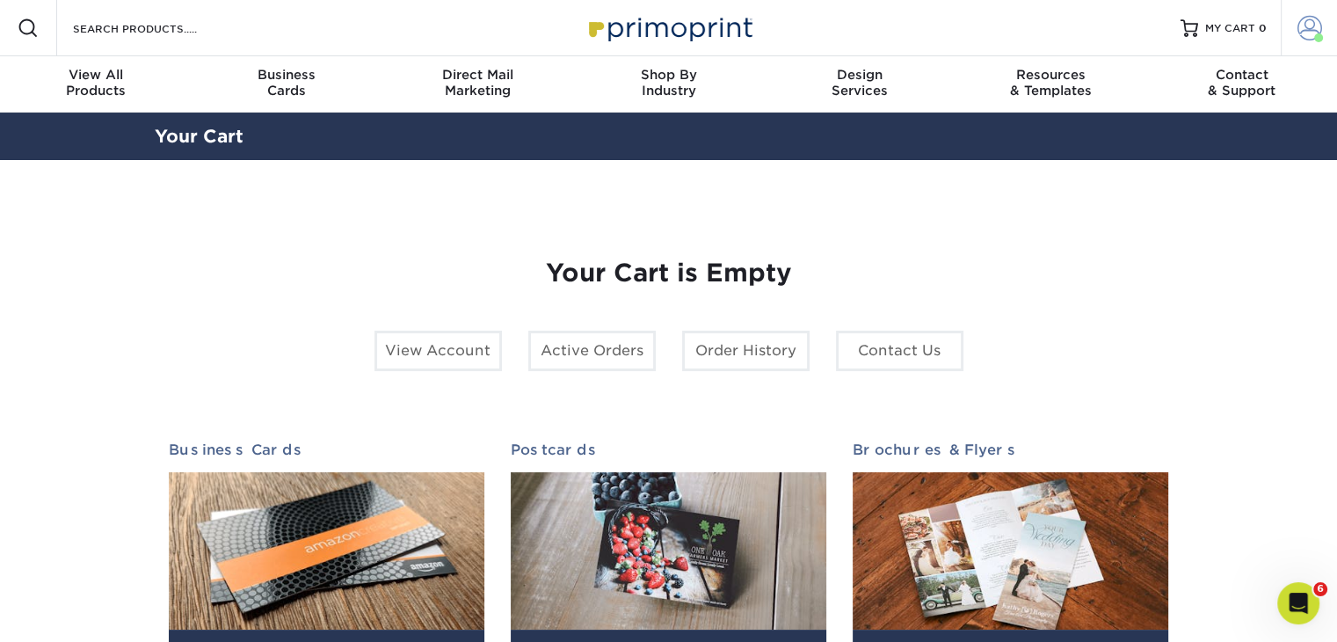
click at [1310, 25] on span at bounding box center [1310, 28] width 25 height 25
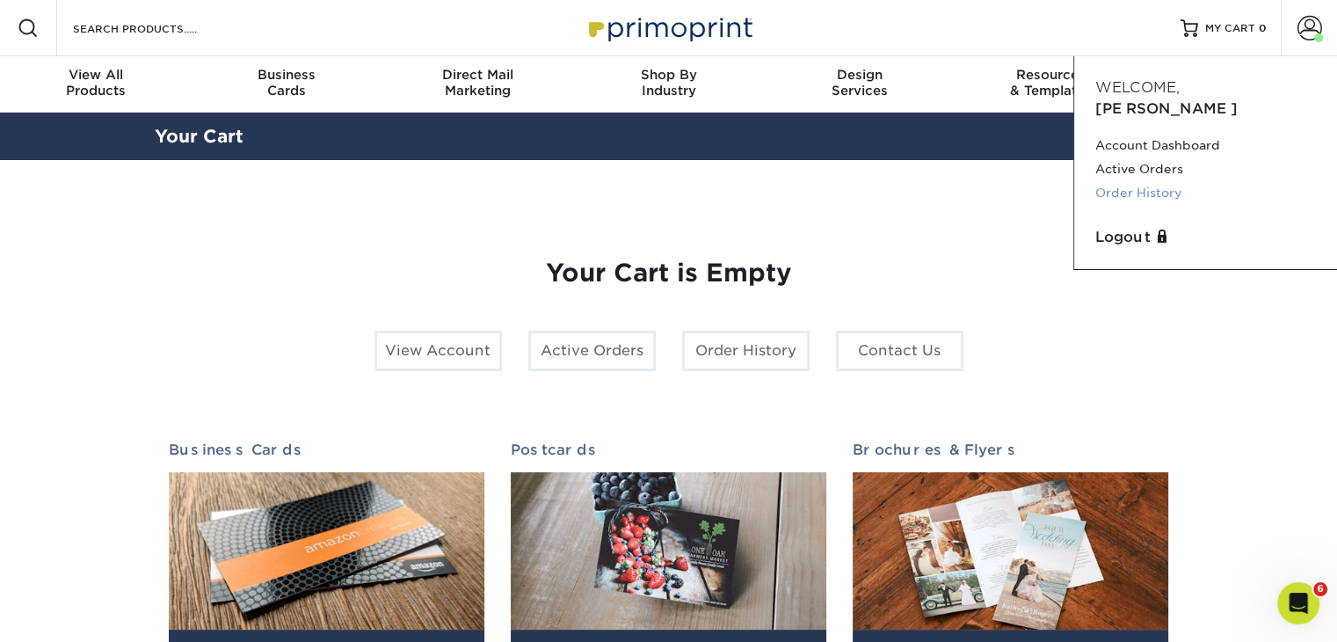
click at [1176, 181] on link "Order History" at bounding box center [1206, 193] width 221 height 24
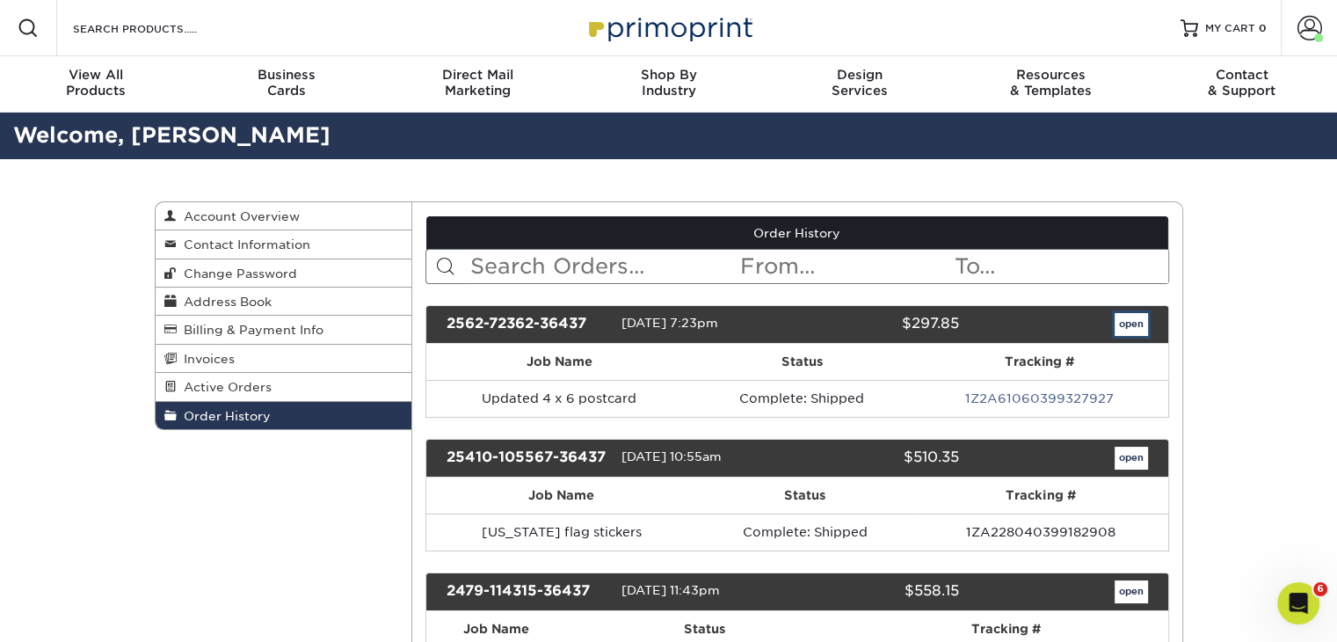
click at [1122, 322] on link "open" at bounding box center [1131, 324] width 33 height 23
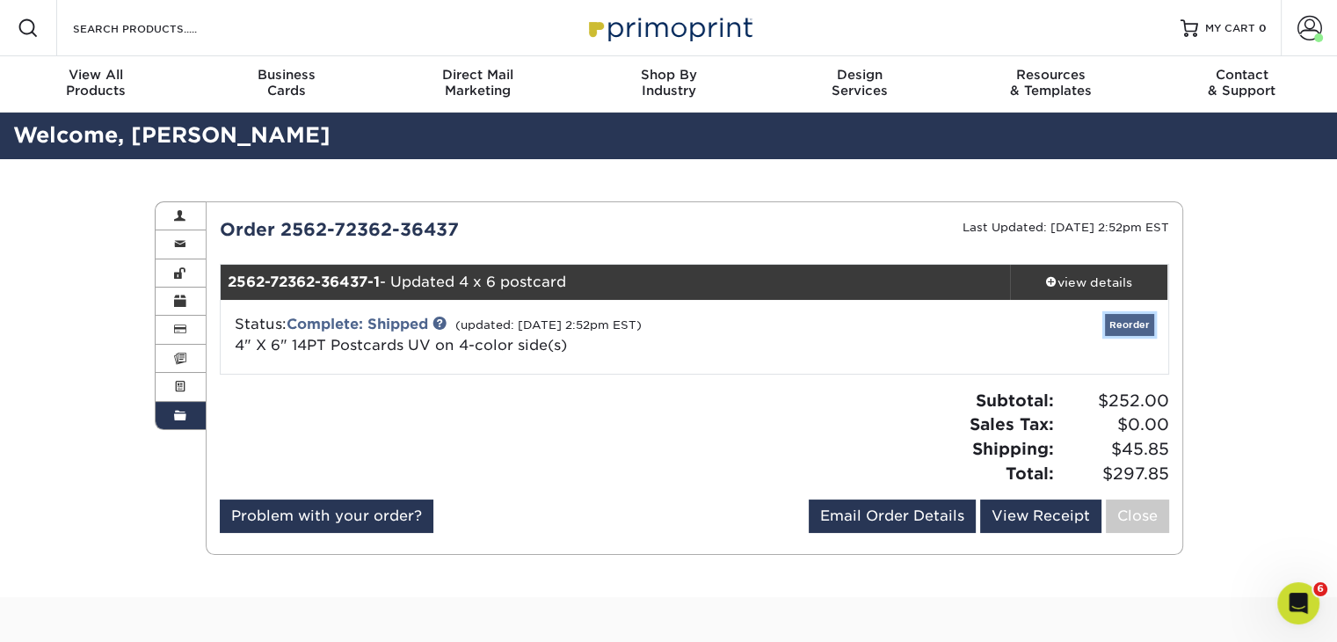
click at [1136, 317] on link "Reorder" at bounding box center [1129, 325] width 49 height 22
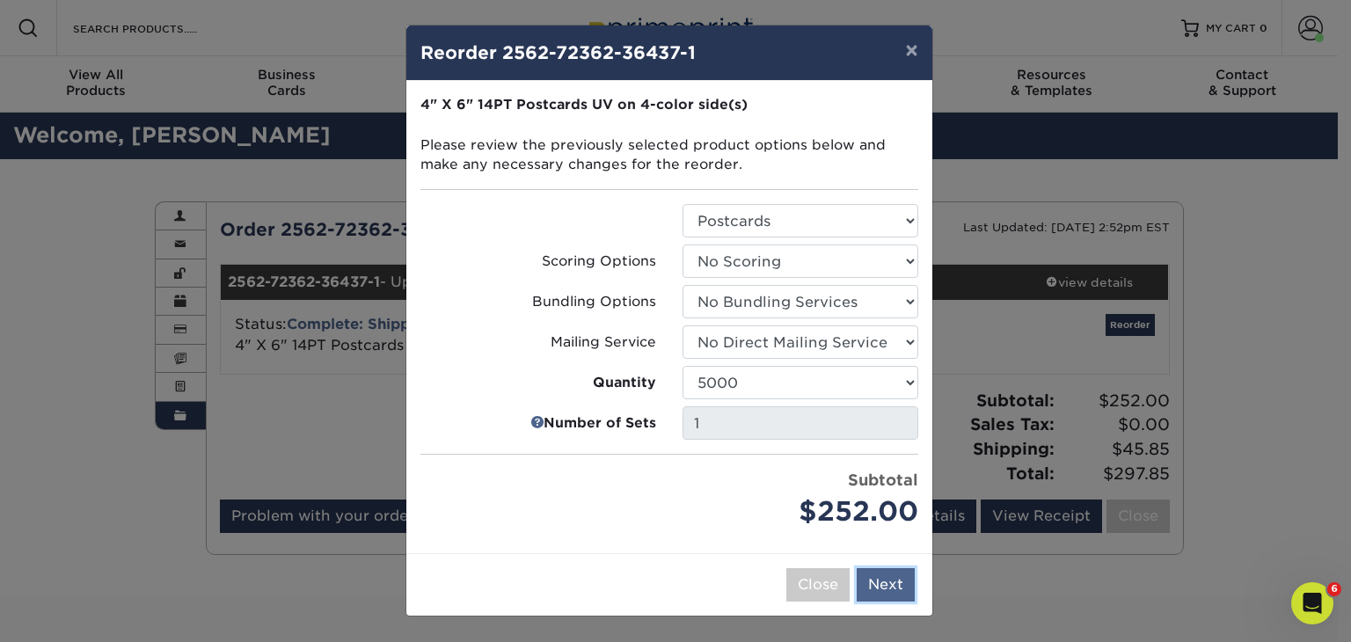
click at [874, 574] on button "Next" at bounding box center [885, 584] width 58 height 33
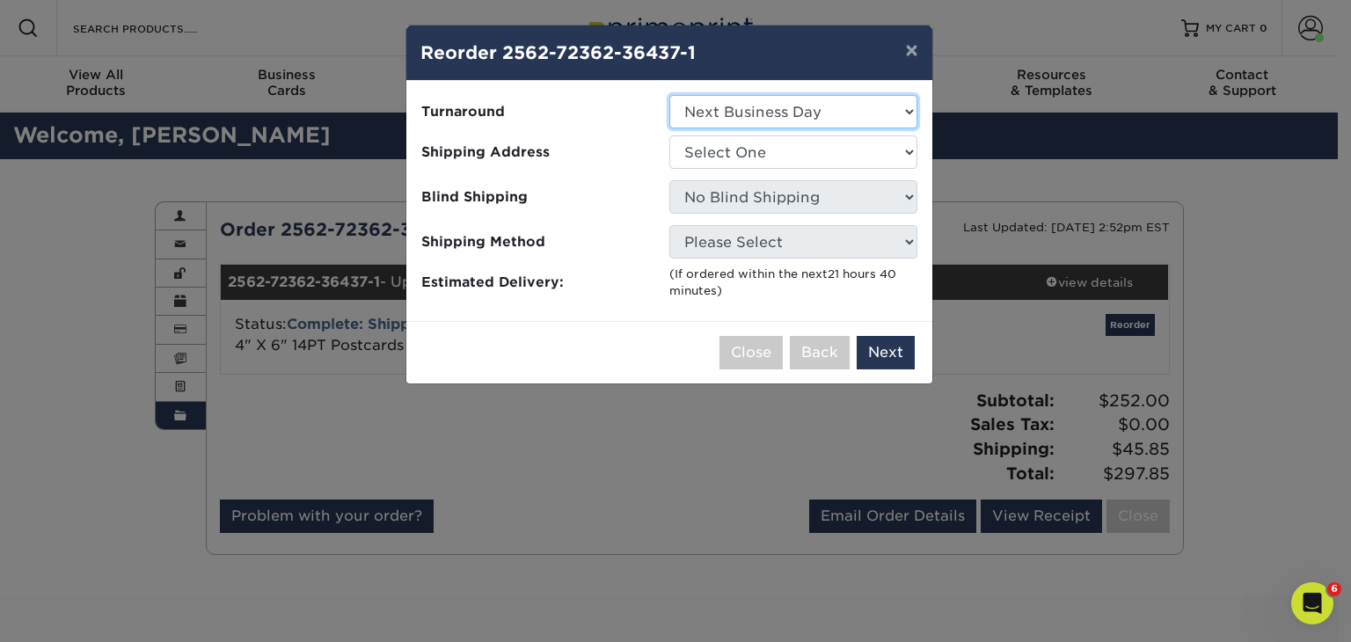
click at [830, 106] on select "Select One 2-4 Business Days 2 Day Next Business Day" at bounding box center [793, 111] width 248 height 33
select select "9b2b4132-aa2c-4247-9d1e-4a2094d06b28"
click at [669, 95] on select "Select One 2-4 Business Days 2 Day Next Business Day" at bounding box center [793, 111] width 248 height 33
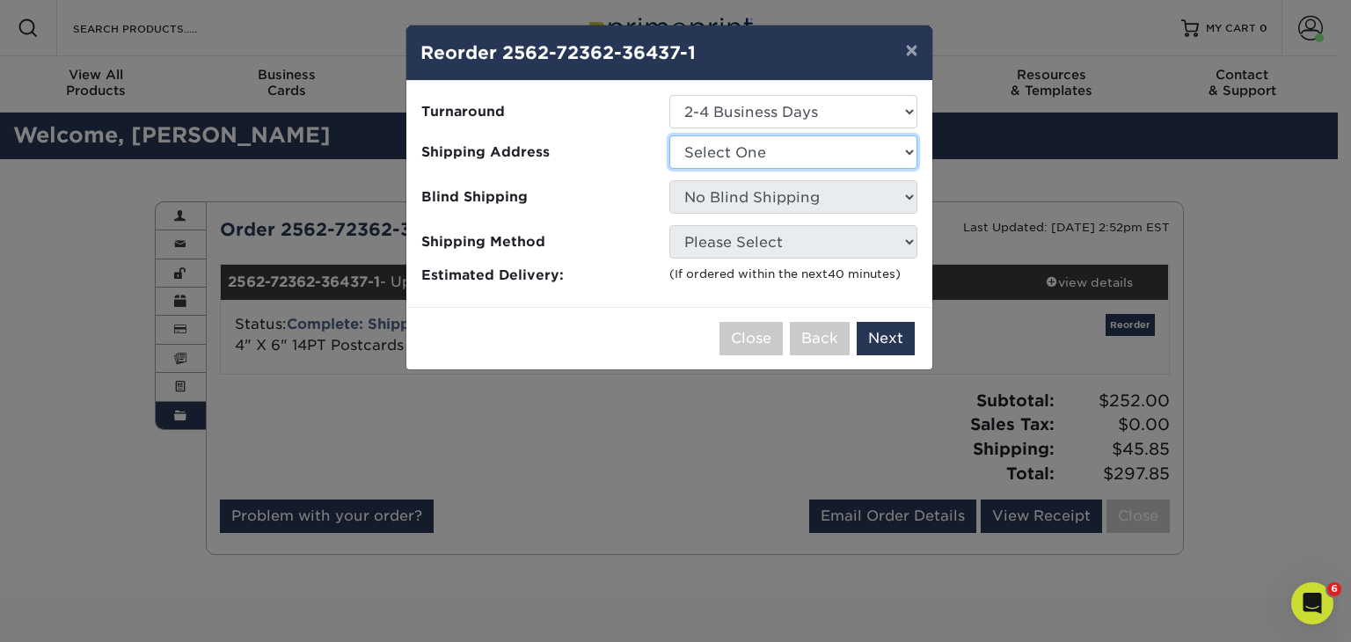
click at [817, 156] on select "Select One Killian MITS, LLC Killian MITS, LLC Tejon Street" at bounding box center [793, 151] width 248 height 33
select select "271132"
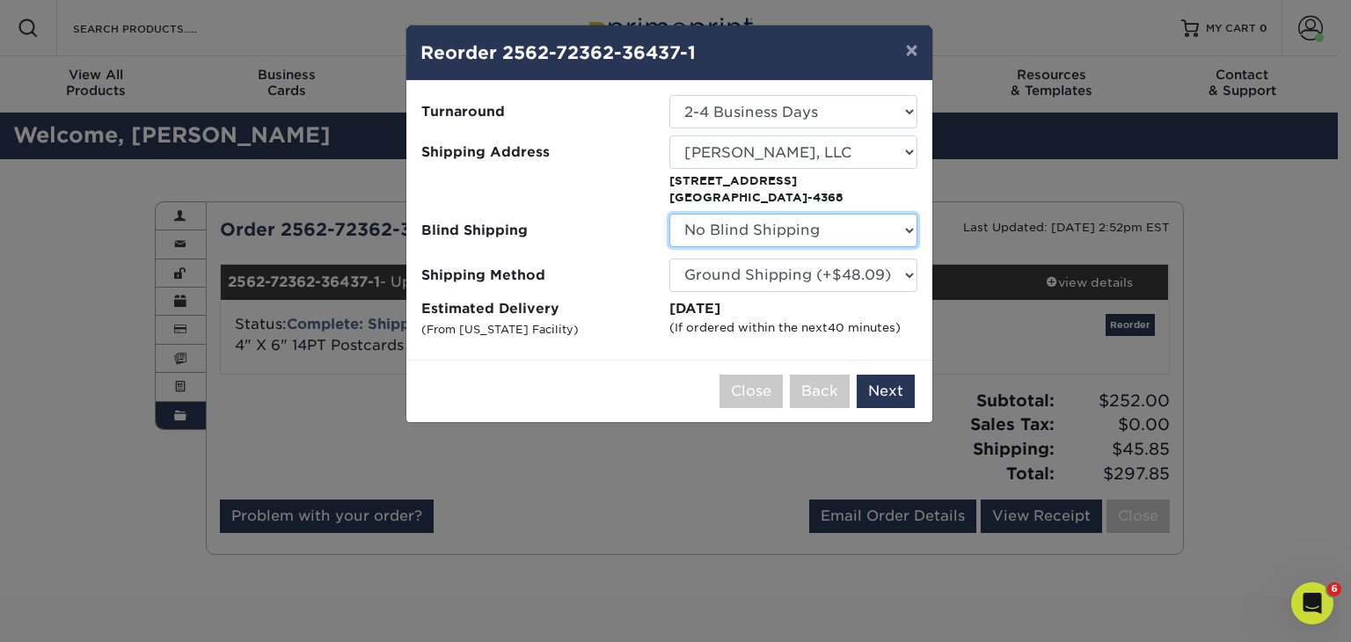
click at [864, 222] on select "No Blind Shipping Killian MITS, LLC Killian MITS, LLC Tejon Street" at bounding box center [793, 230] width 248 height 33
select select "271132"
click at [669, 214] on select "No Blind Shipping Killian MITS, LLC Killian MITS, LLC Tejon Street" at bounding box center [793, 230] width 248 height 33
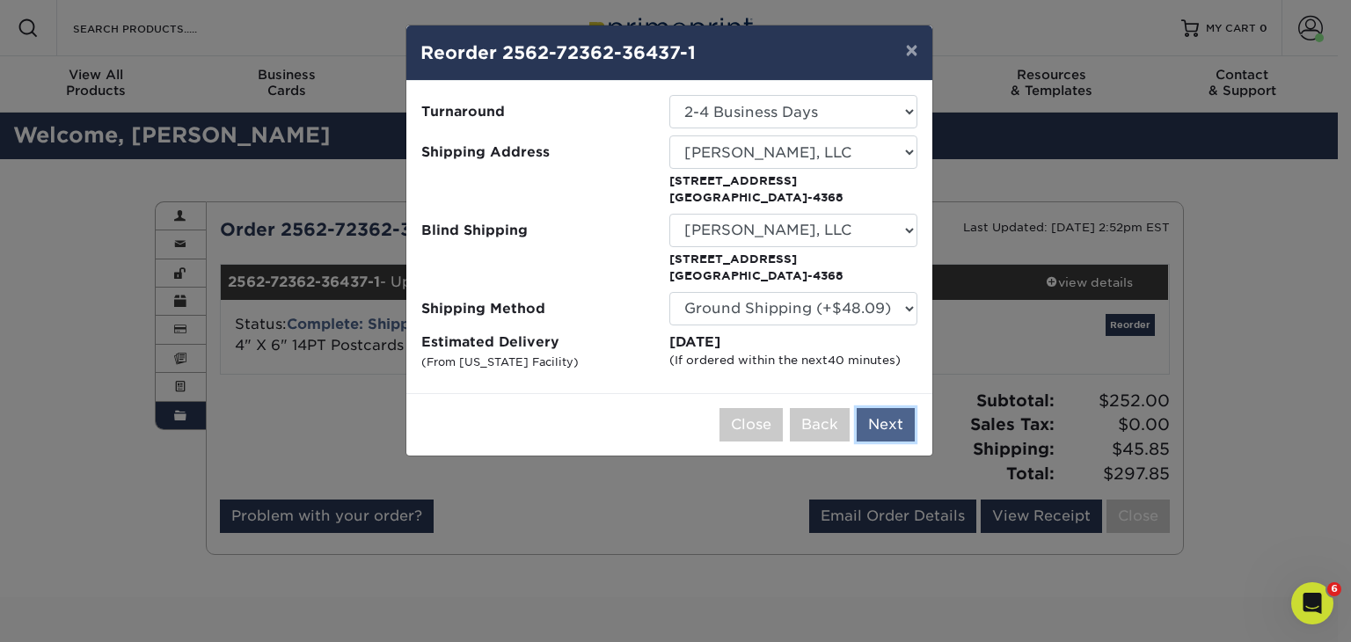
click at [885, 421] on button "Next" at bounding box center [885, 424] width 58 height 33
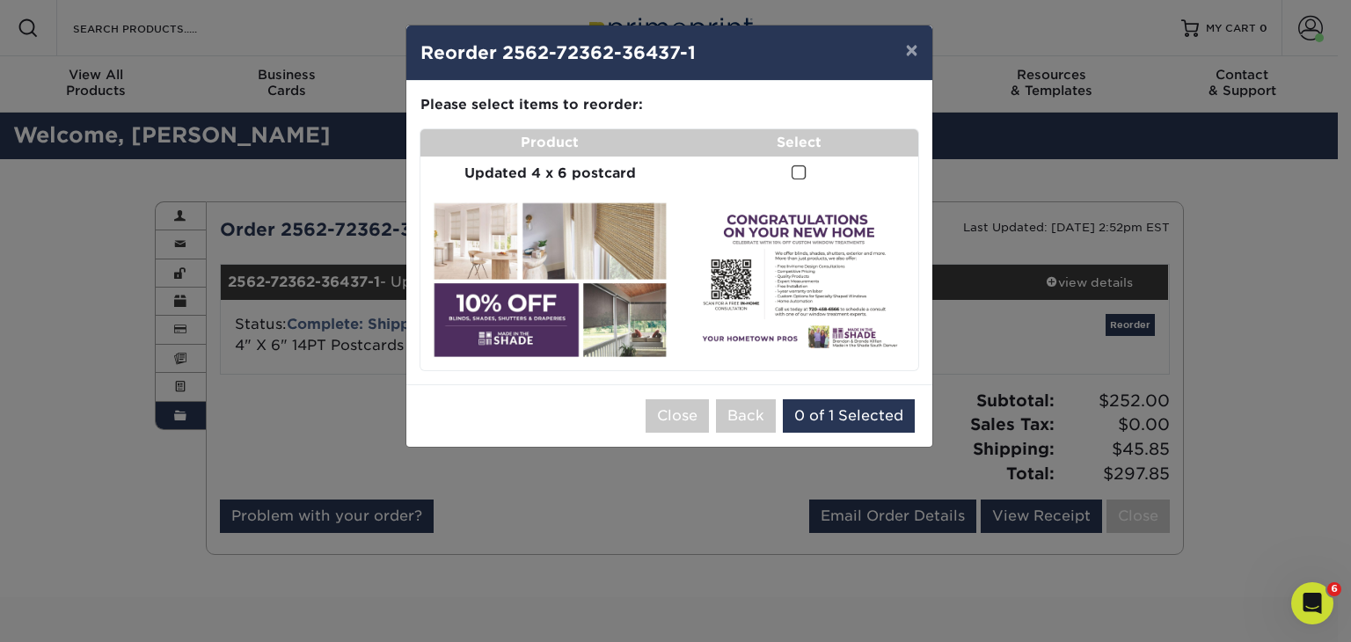
click at [798, 170] on span at bounding box center [798, 172] width 15 height 17
click at [0, 0] on input "checkbox" at bounding box center [0, 0] width 0 height 0
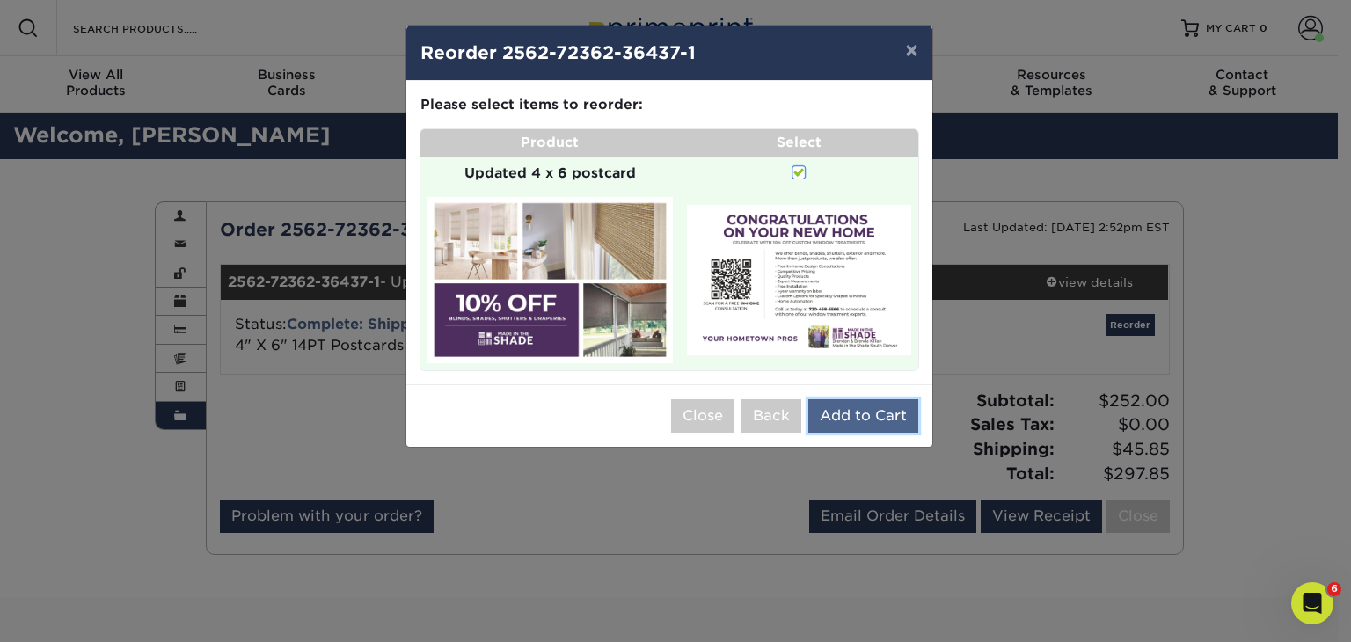
click at [842, 412] on button "Add to Cart" at bounding box center [863, 415] width 110 height 33
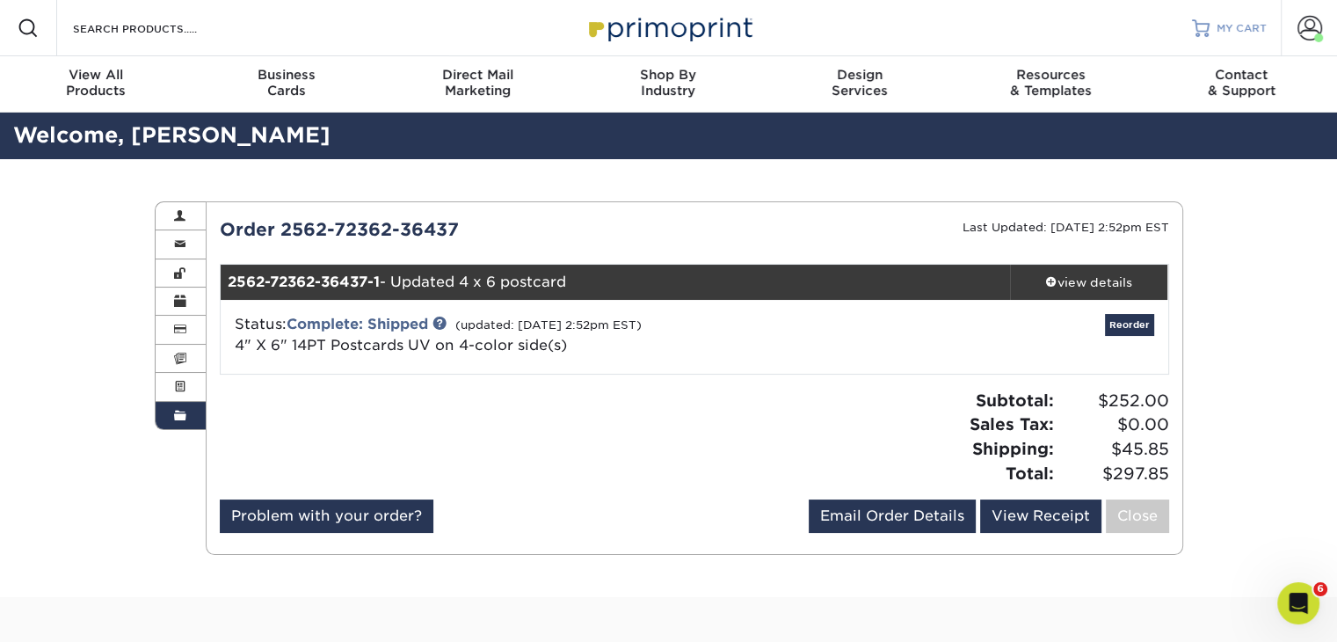
click at [1232, 27] on span "MY CART" at bounding box center [1242, 28] width 50 height 15
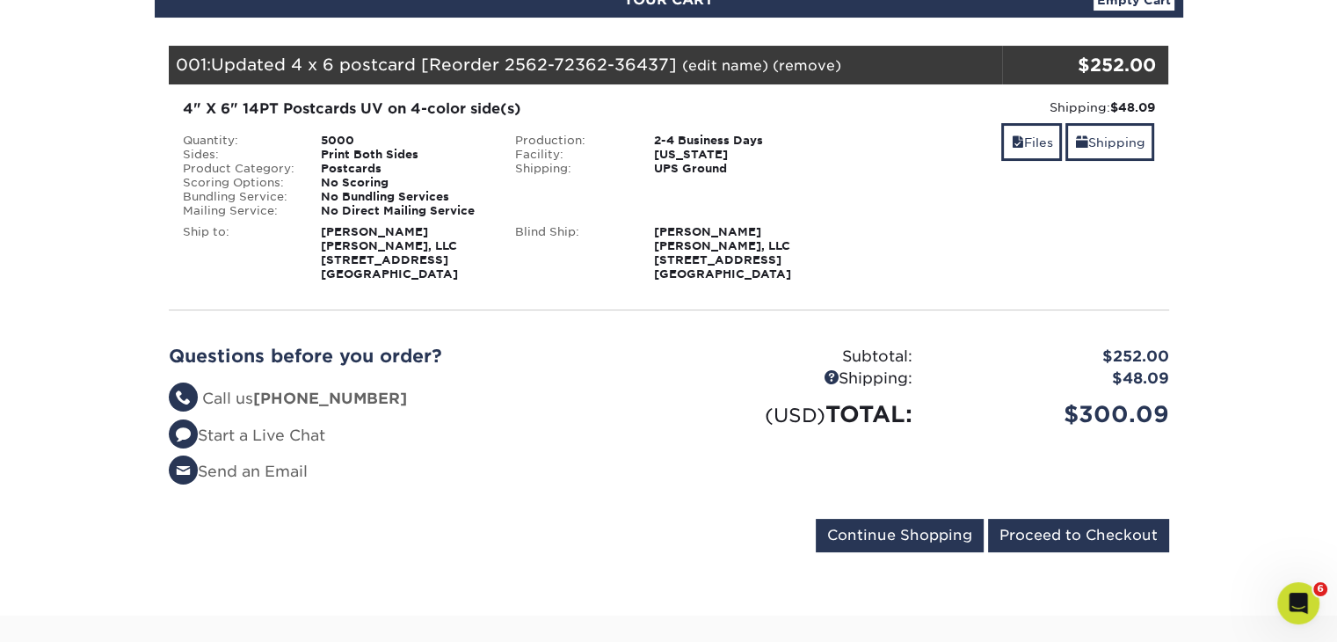
scroll to position [264, 0]
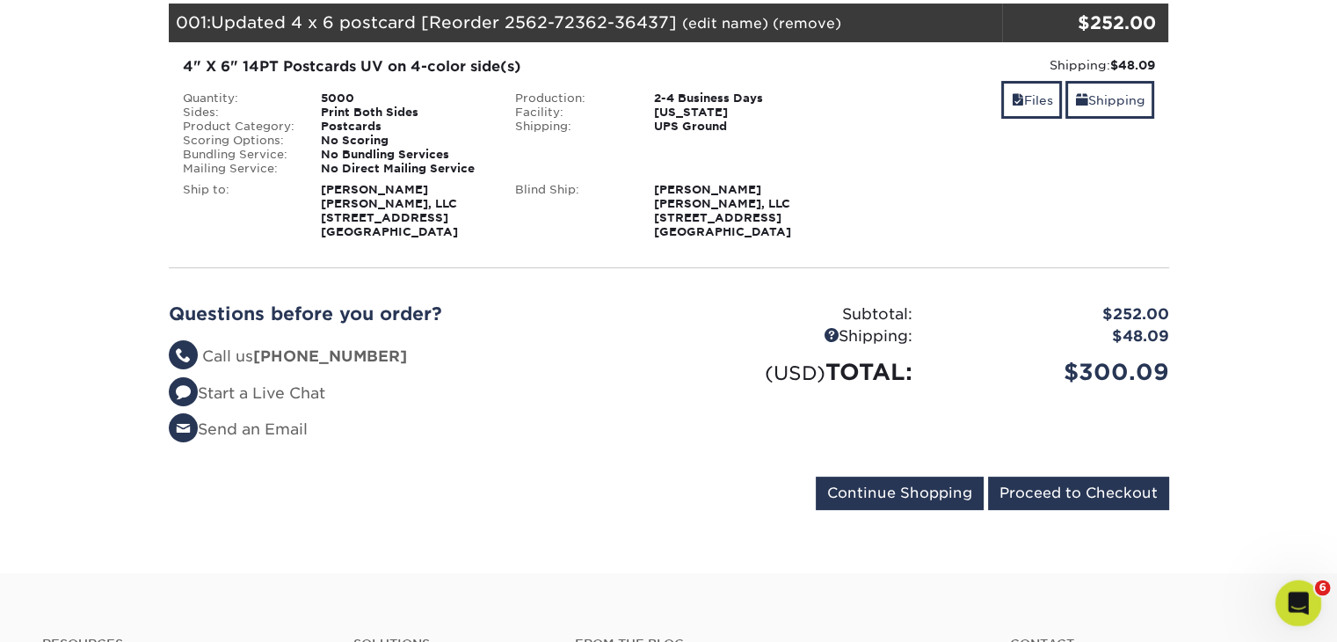
click at [1287, 591] on div "Open Intercom Messenger" at bounding box center [1296, 601] width 58 height 58
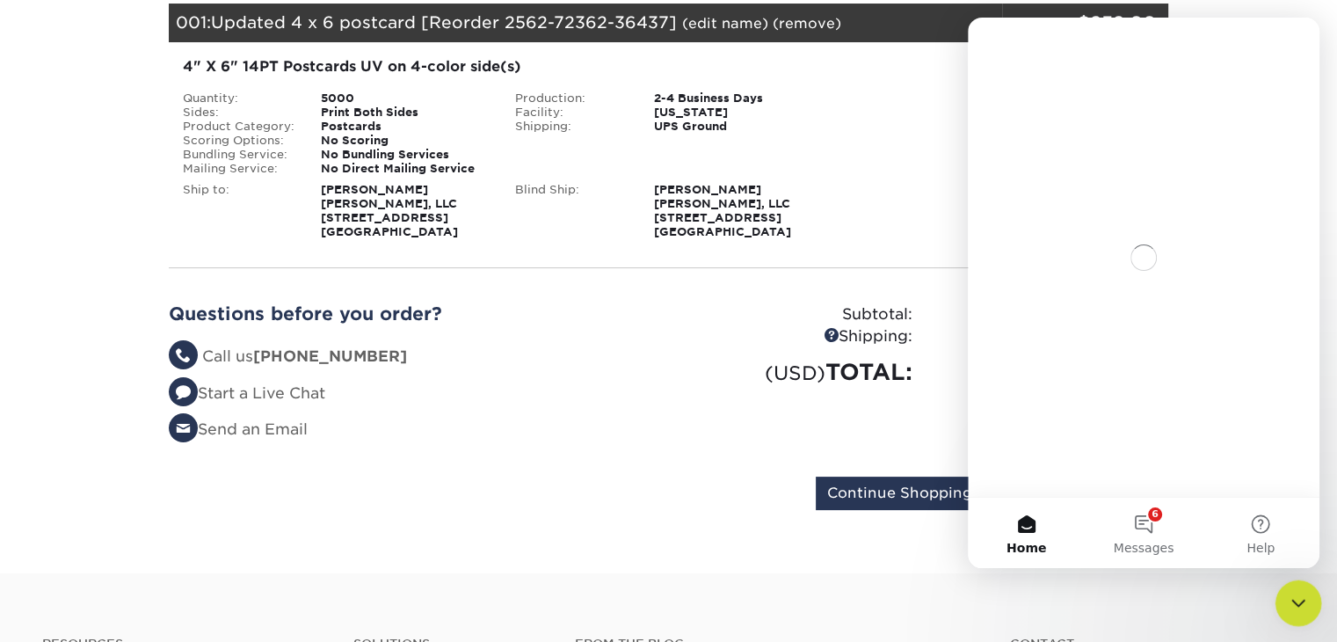
scroll to position [0, 0]
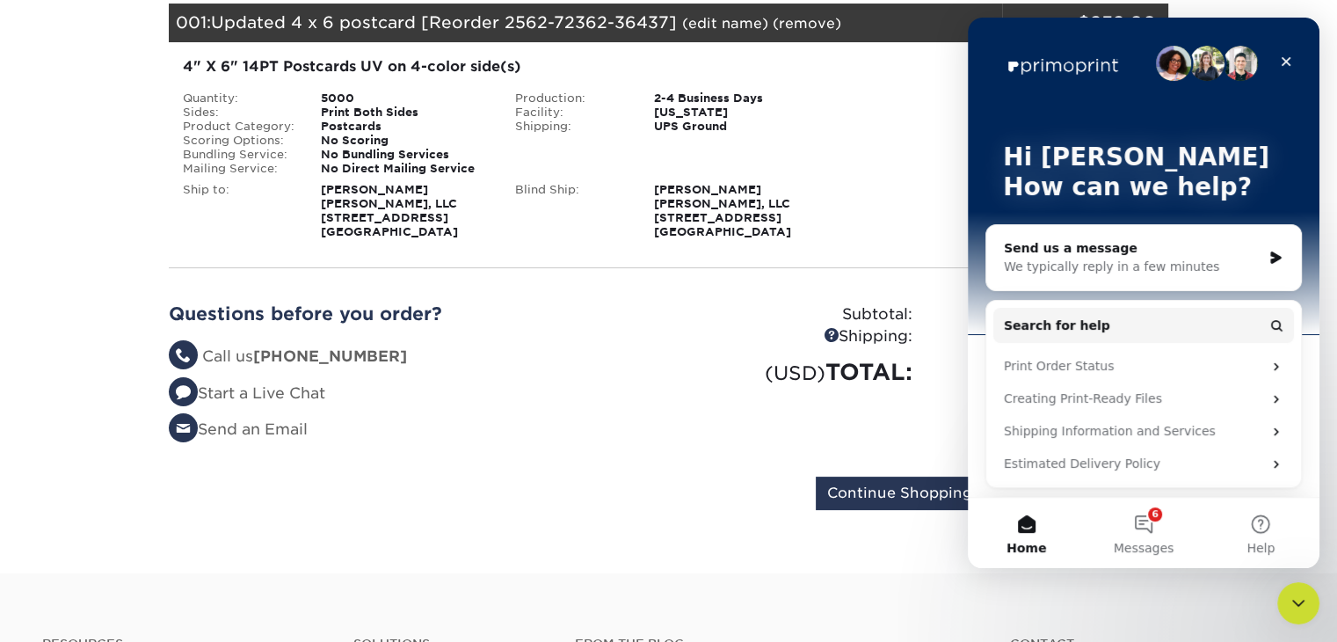
click at [494, 481] on form "Continue Shopping Proceed to Checkout" at bounding box center [669, 497] width 1001 height 40
click at [1286, 57] on icon "Close" at bounding box center [1286, 62] width 14 height 14
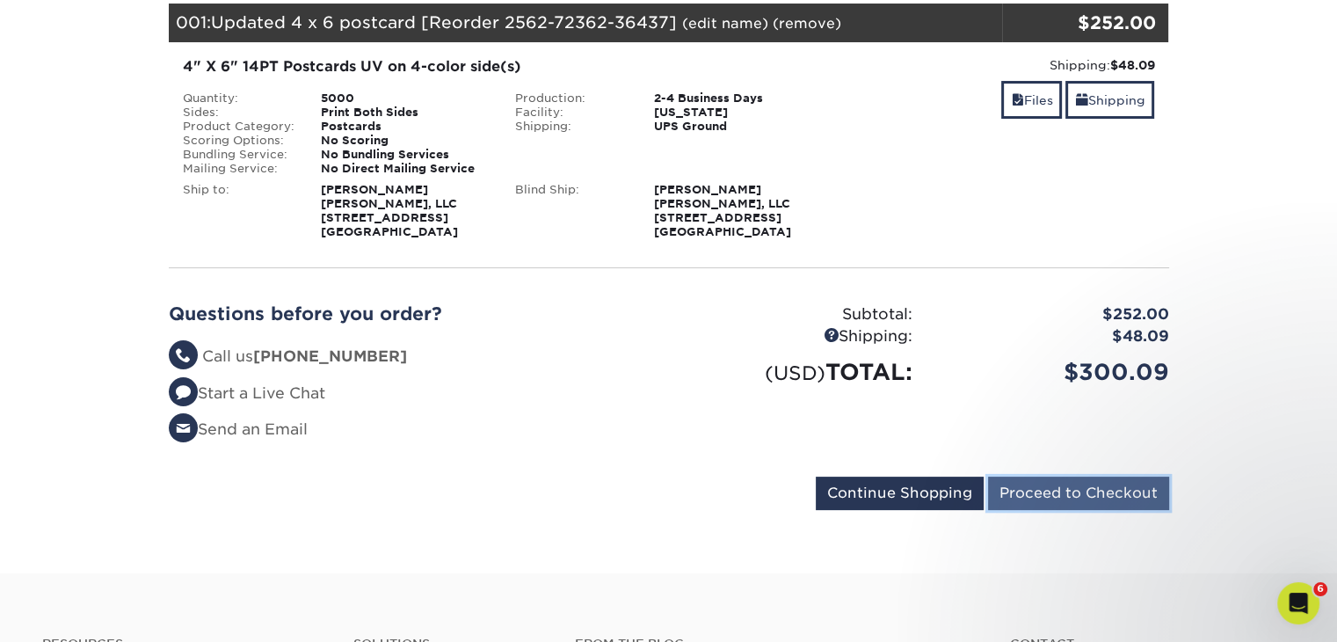
click at [1125, 492] on input "Proceed to Checkout" at bounding box center [1078, 493] width 181 height 33
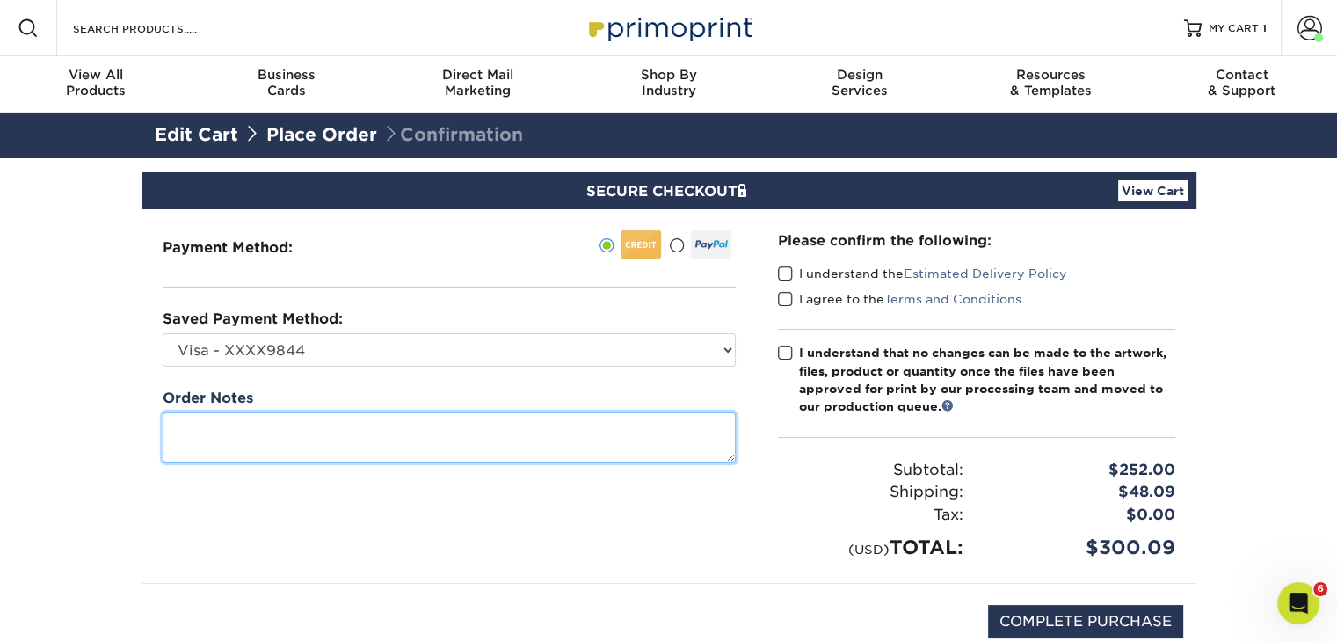
click at [368, 423] on textarea at bounding box center [449, 437] width 573 height 50
type textarea "Please add "Unit 3" to the shipping address"
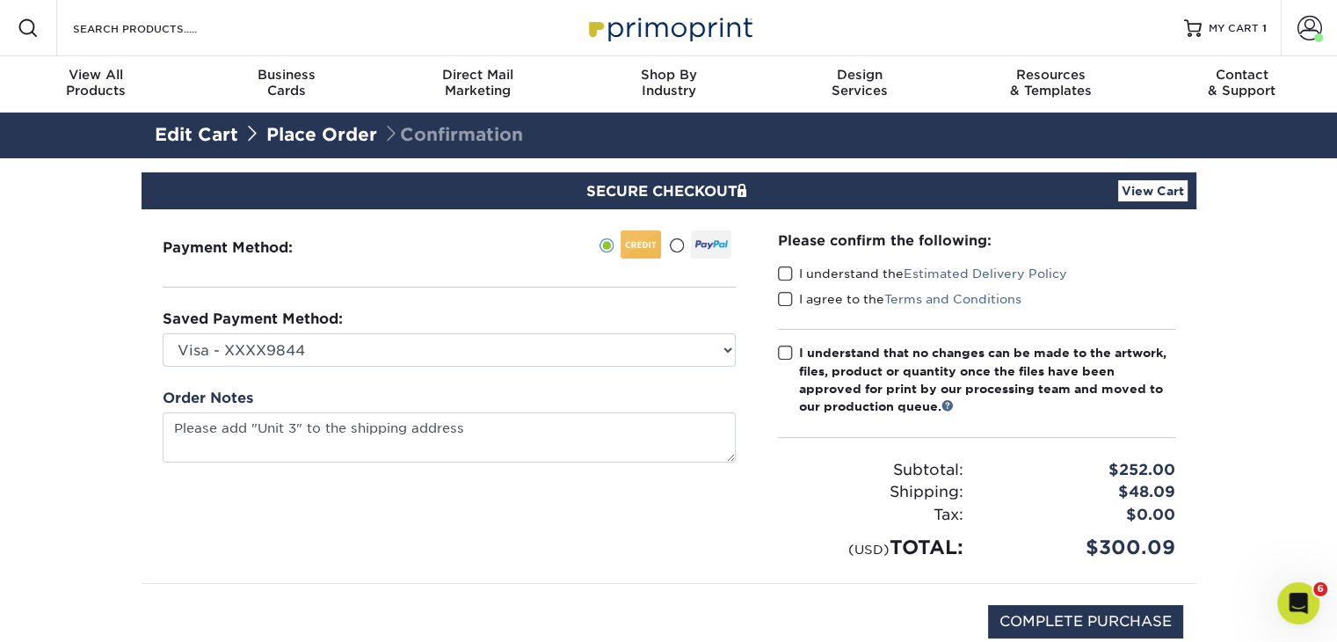
click at [786, 269] on span at bounding box center [785, 274] width 15 height 17
click at [0, 0] on input "I understand the Estimated Delivery Policy" at bounding box center [0, 0] width 0 height 0
click at [783, 298] on span at bounding box center [785, 299] width 15 height 17
click at [0, 0] on input "I agree to the Terms and Conditions" at bounding box center [0, 0] width 0 height 0
click at [781, 351] on span at bounding box center [785, 353] width 15 height 17
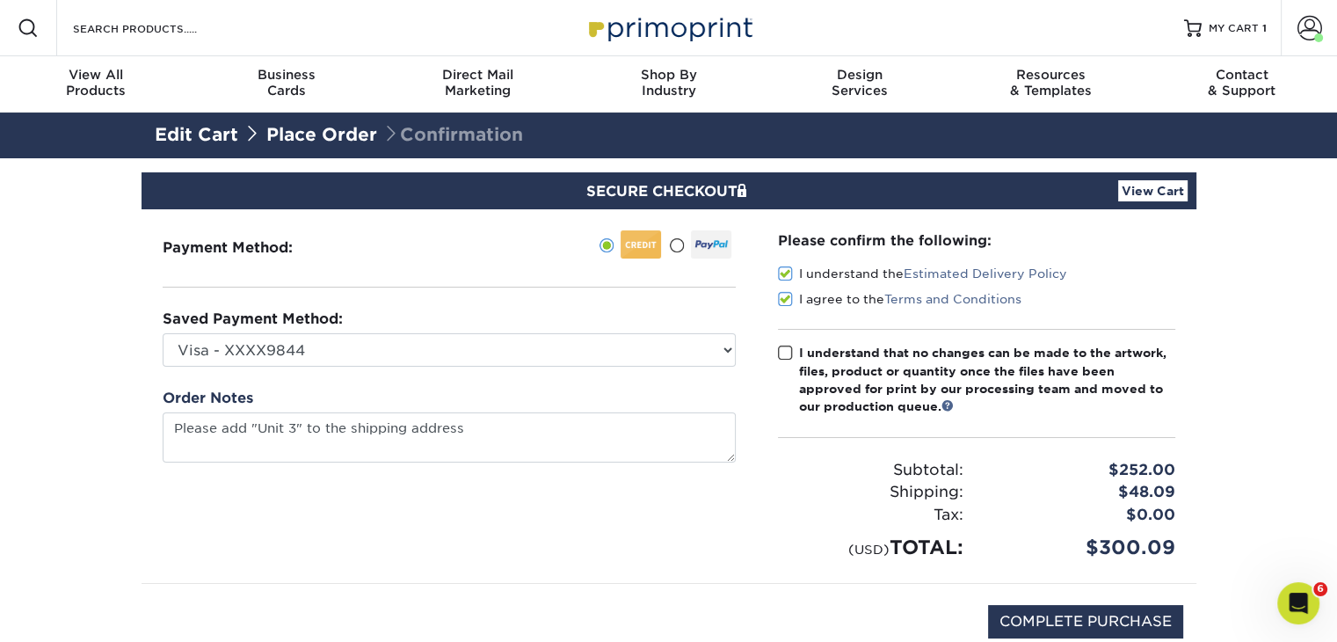
click at [0, 0] on input "I understand that no changes can be made to the artwork, files, product or quan…" at bounding box center [0, 0] width 0 height 0
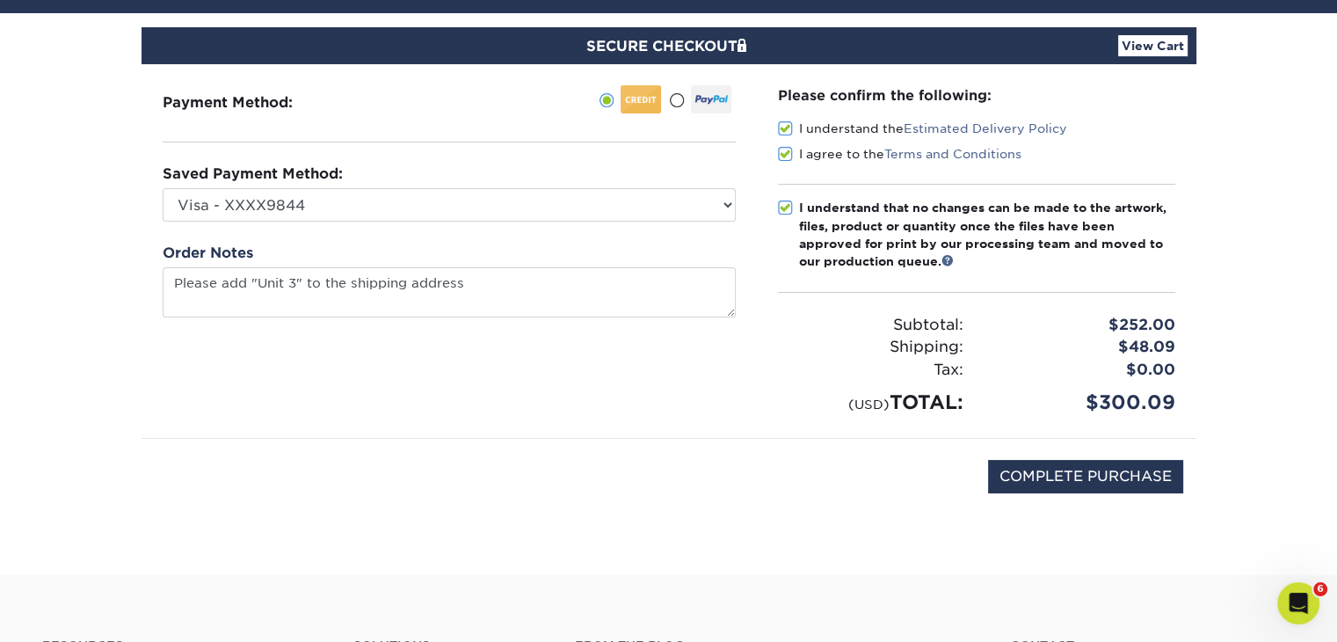
scroll to position [176, 0]
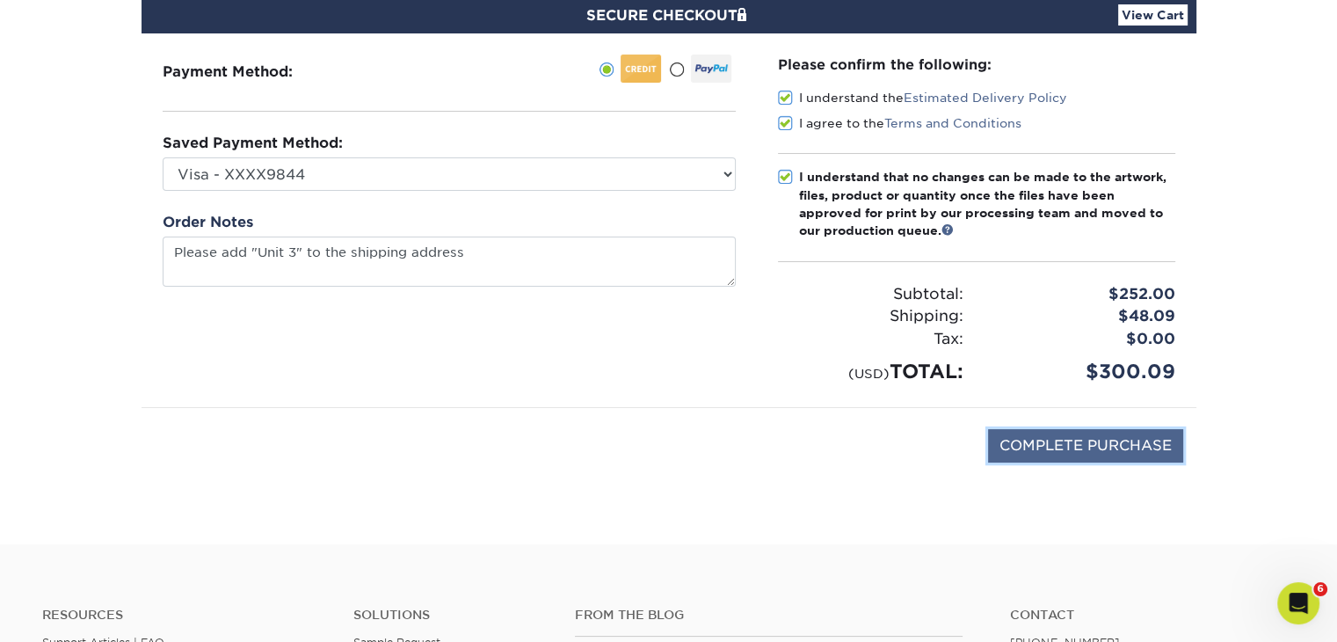
click at [1053, 438] on input "COMPLETE PURCHASE" at bounding box center [1085, 445] width 195 height 33
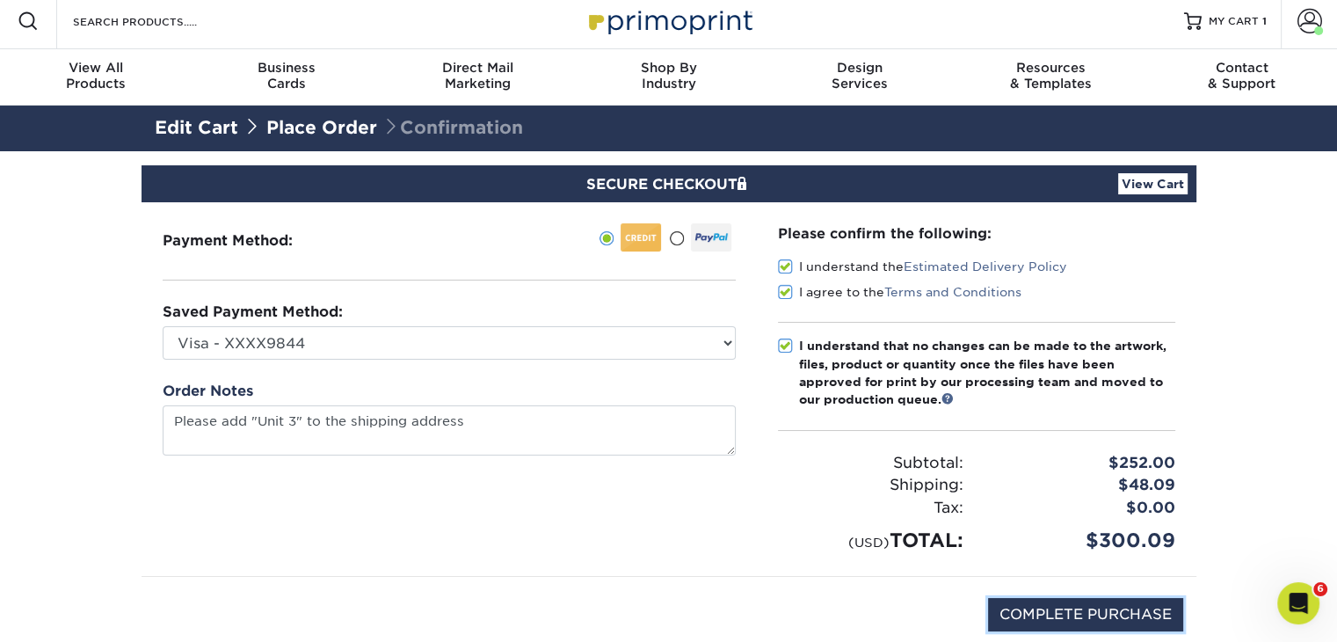
scroll to position [0, 0]
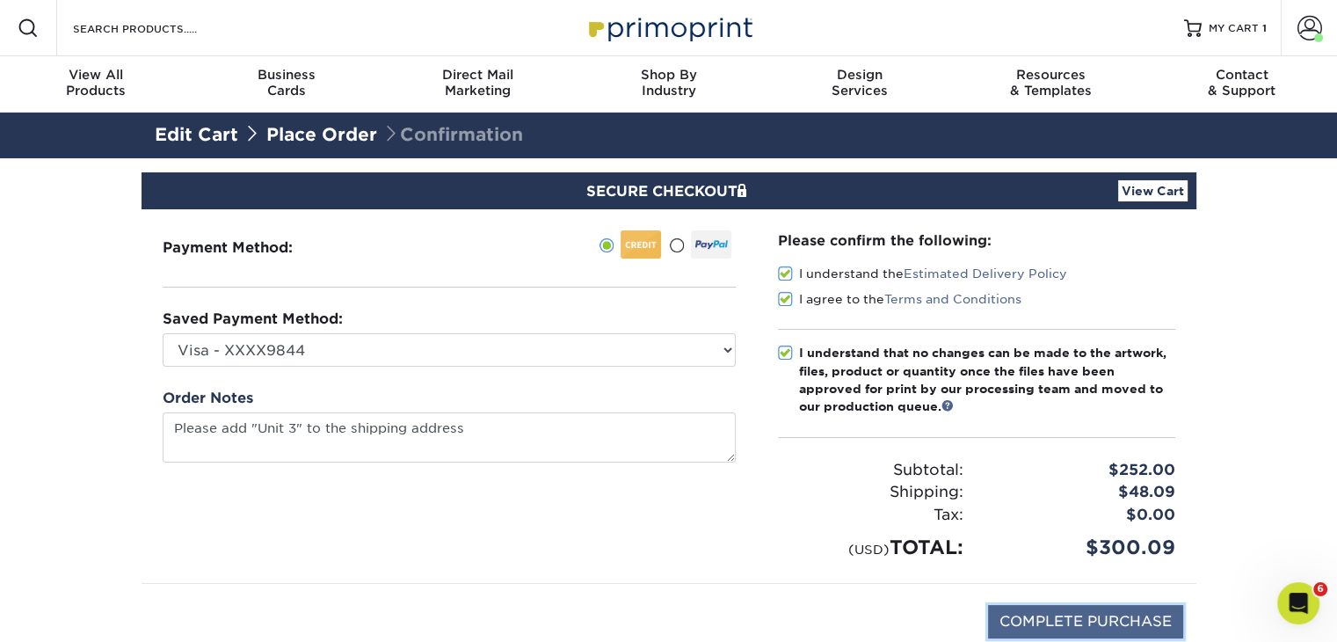
click at [1032, 615] on input "COMPLETE PURCHASE" at bounding box center [1085, 621] width 195 height 33
type input "PROCESSING, PLEASE WAIT..."
